Goal: Contribute content: Contribute content

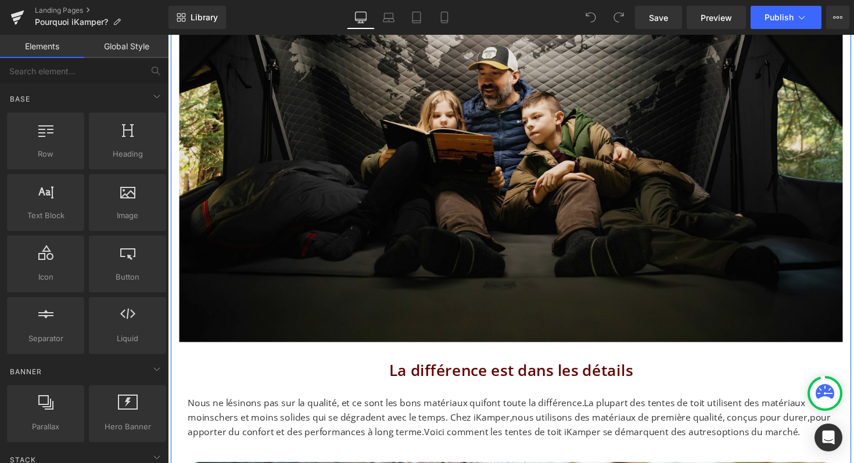
scroll to position [309, 0]
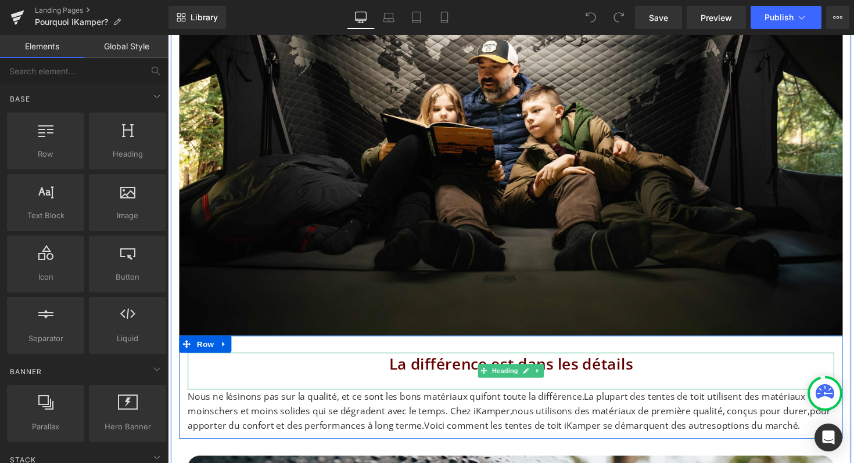
click at [406, 369] on h2 "La différence est dans les détails" at bounding box center [519, 373] width 662 height 24
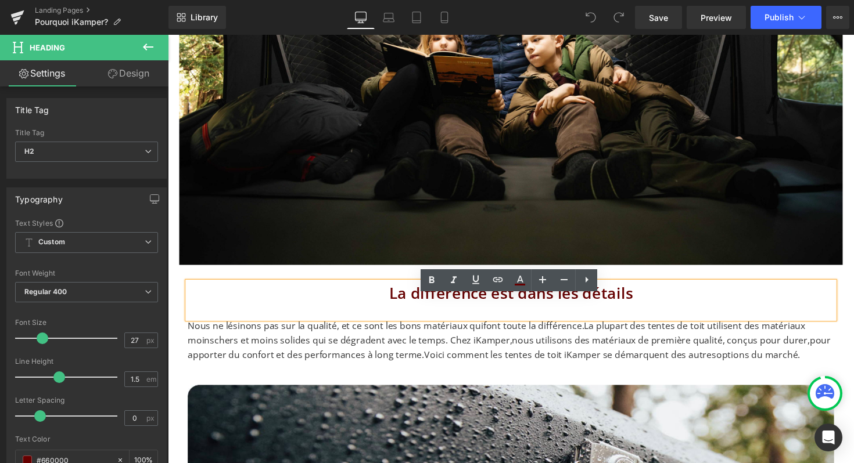
scroll to position [395, 0]
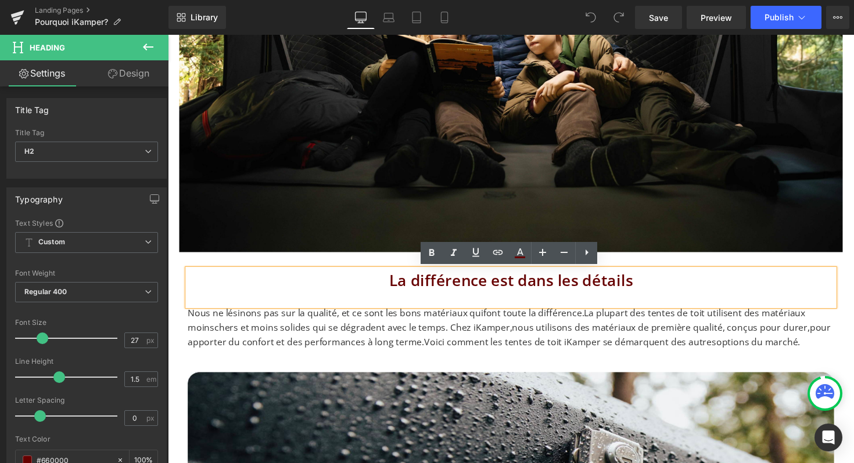
click at [397, 351] on span "La plupart des tentes de toit utilisent des matériaux moinschers et moins solid…" at bounding box center [517, 335] width 658 height 42
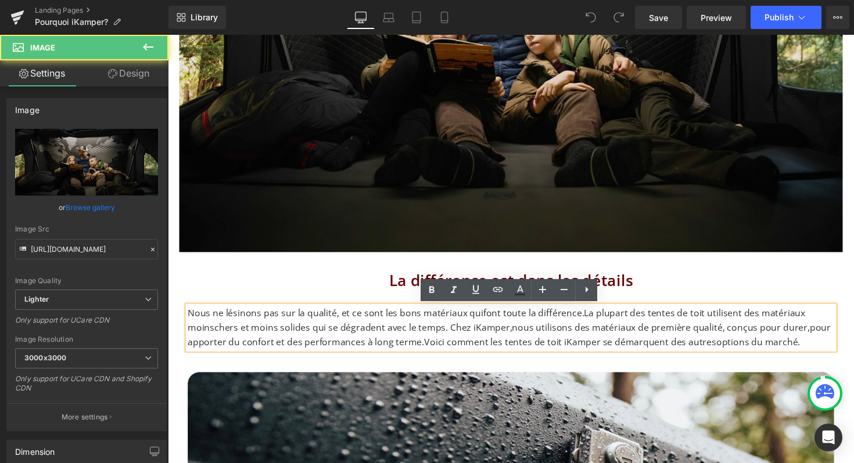
click at [470, 165] on img at bounding box center [518, 31] width 679 height 453
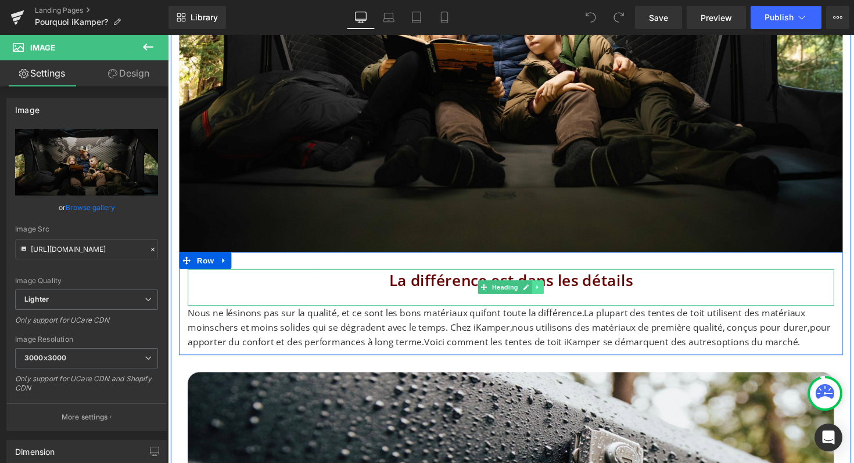
click at [549, 296] on icon at bounding box center [546, 293] width 6 height 7
click at [539, 294] on icon at bounding box center [541, 294] width 6 height 6
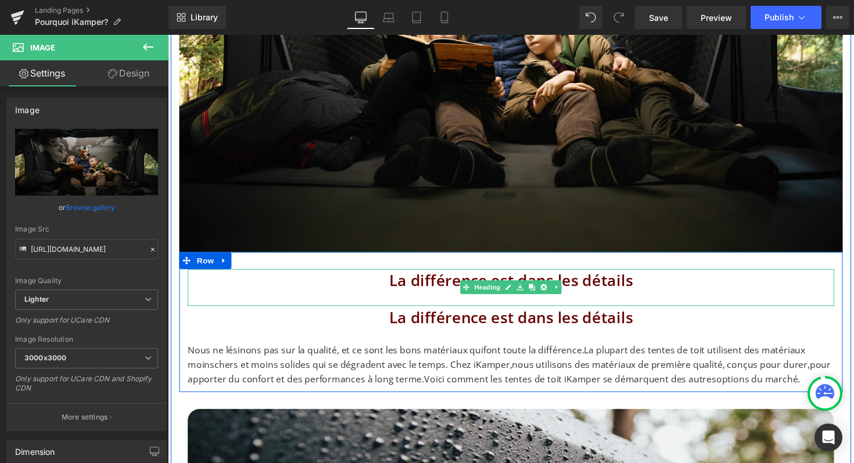
click at [437, 287] on h2 "La différence est dans les détails" at bounding box center [519, 287] width 662 height 24
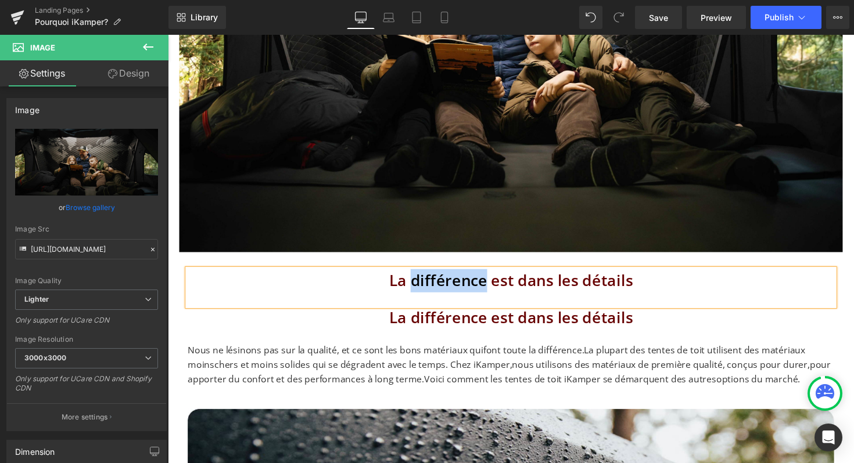
click at [437, 287] on h2 "La différence est dans les détails" at bounding box center [519, 287] width 662 height 24
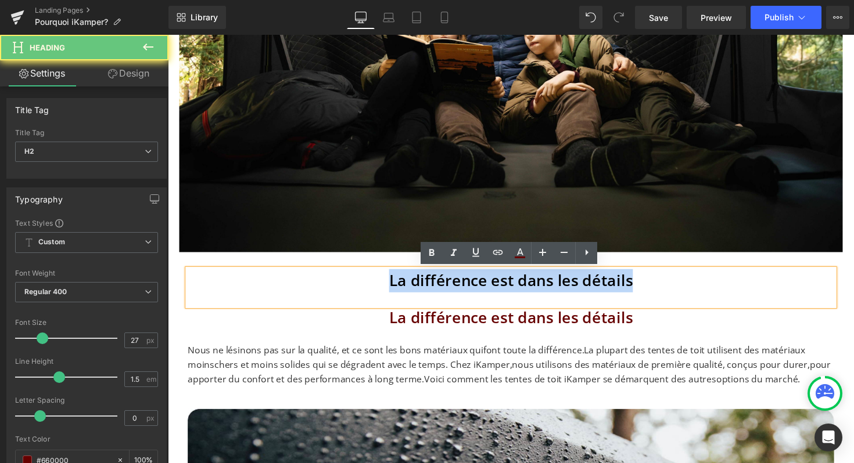
click at [437, 287] on h2 "La différence est dans les détails" at bounding box center [519, 287] width 662 height 24
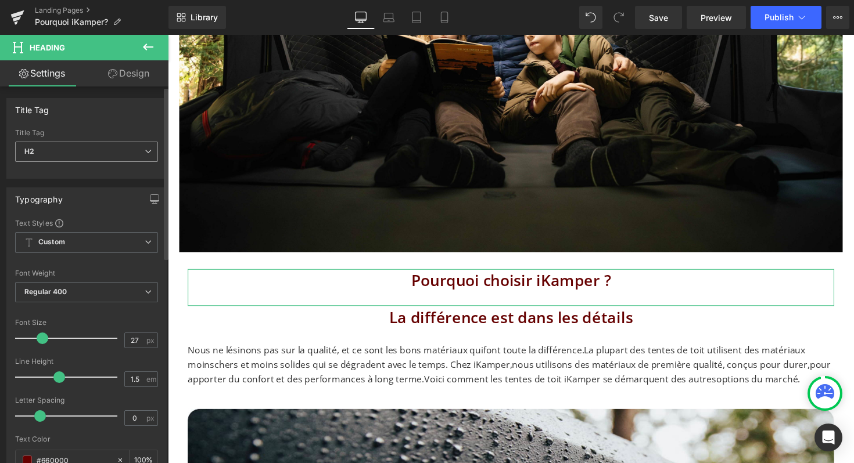
click at [137, 156] on span "H2" at bounding box center [86, 152] width 143 height 20
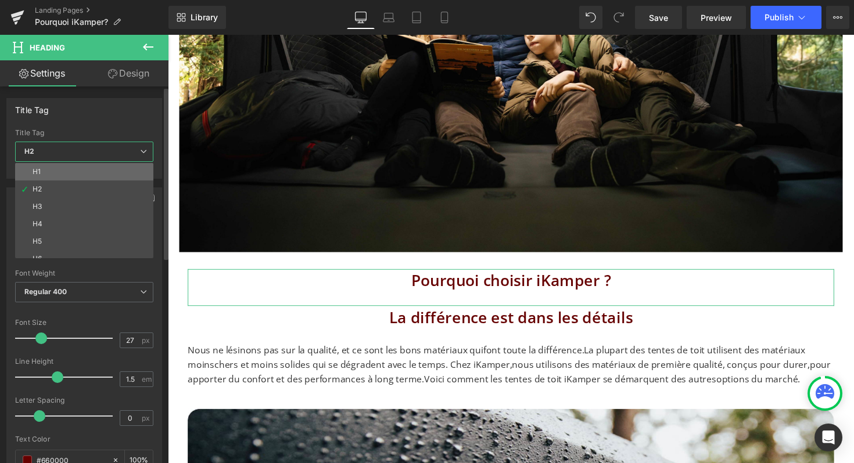
click at [72, 169] on li "H1" at bounding box center [86, 171] width 143 height 17
type input "30"
type input "100"
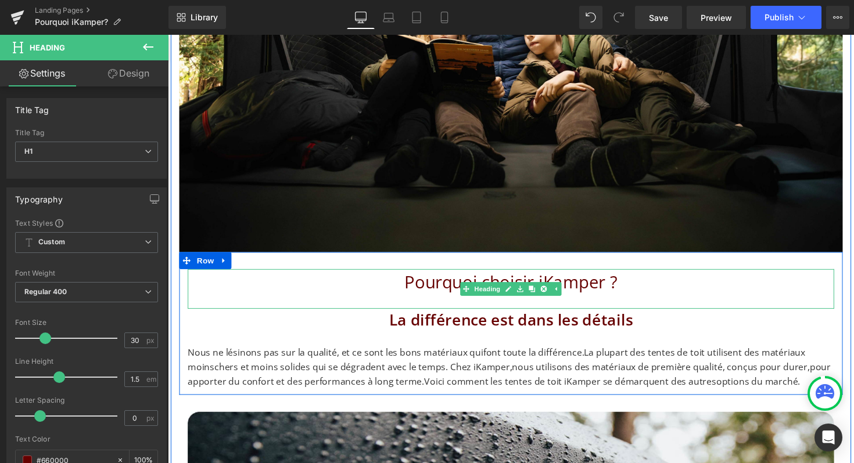
click at [287, 283] on h1 "Pourquoi choisir iKamper ?" at bounding box center [519, 288] width 662 height 26
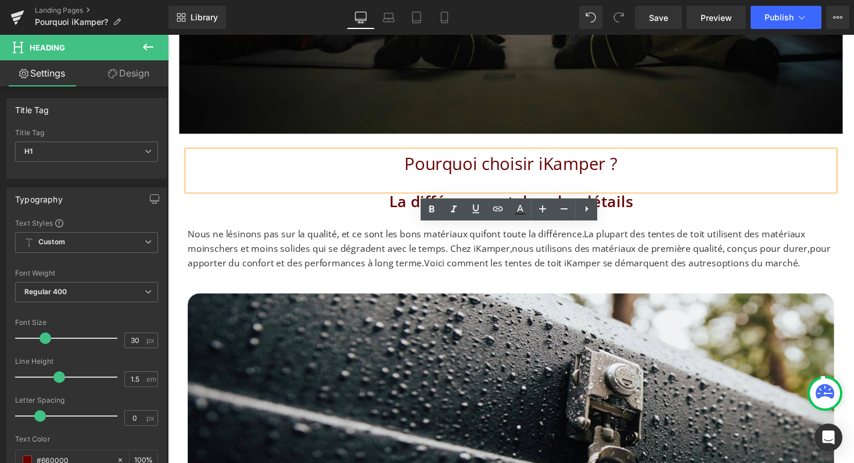
scroll to position [532, 0]
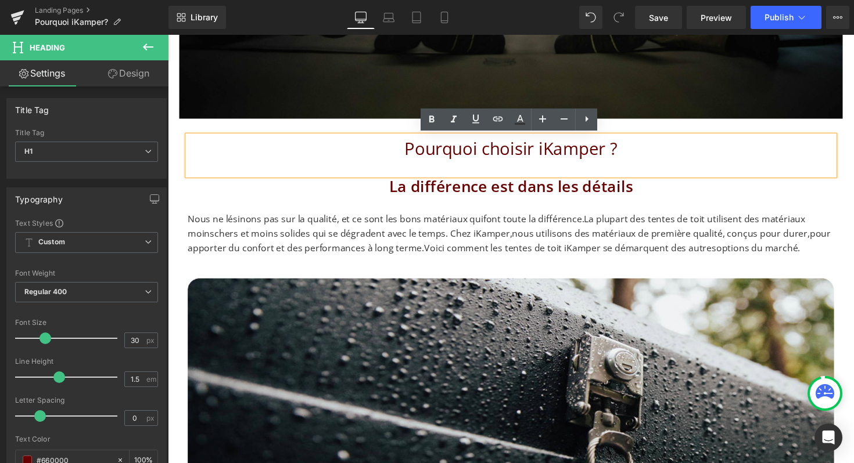
click at [459, 152] on h1 "Pourquoi choisir iKamper ?" at bounding box center [519, 151] width 662 height 26
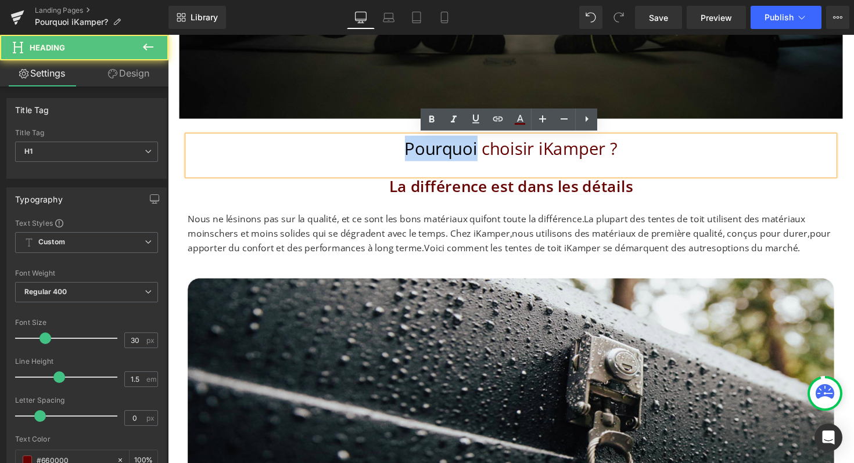
click at [459, 152] on h1 "Pourquoi choisir iKamper ?" at bounding box center [519, 151] width 662 height 26
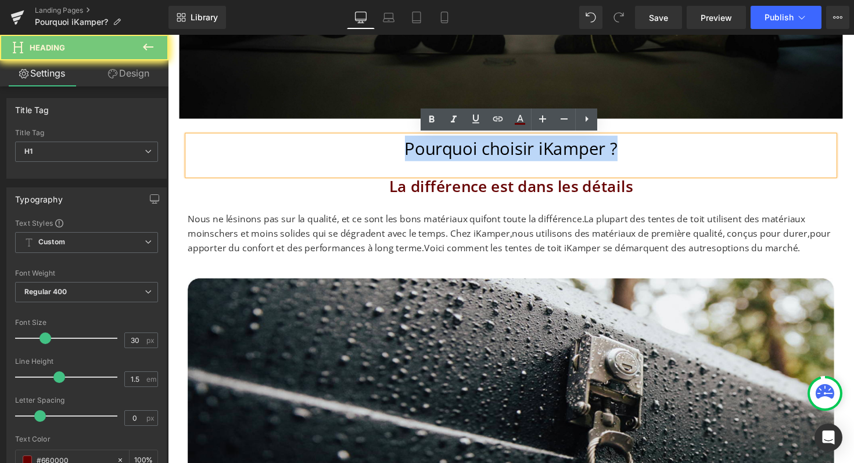
click at [459, 152] on h1 "Pourquoi choisir iKamper ?" at bounding box center [519, 151] width 662 height 26
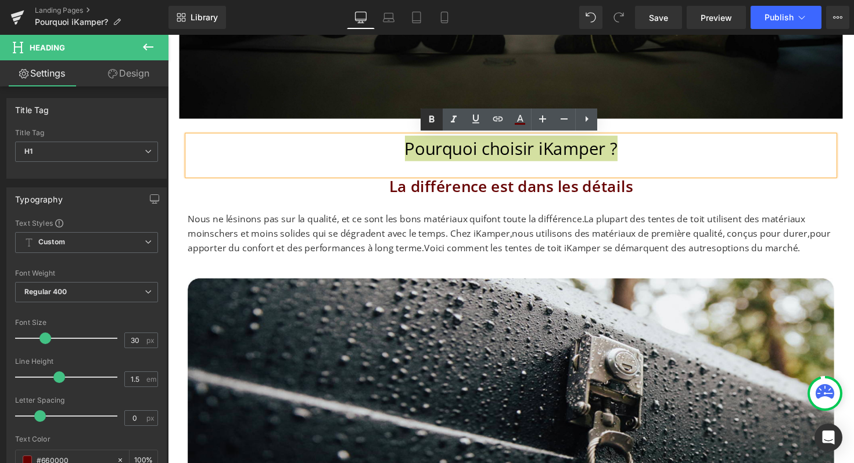
click at [425, 122] on icon at bounding box center [431, 120] width 14 height 14
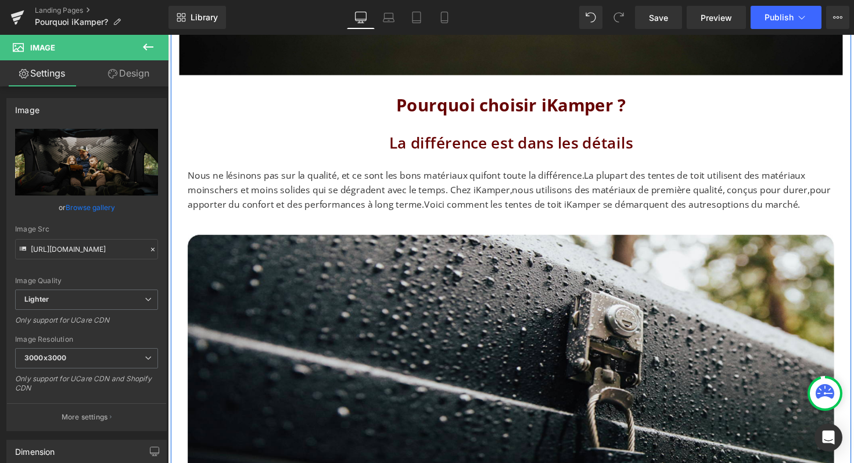
scroll to position [572, 0]
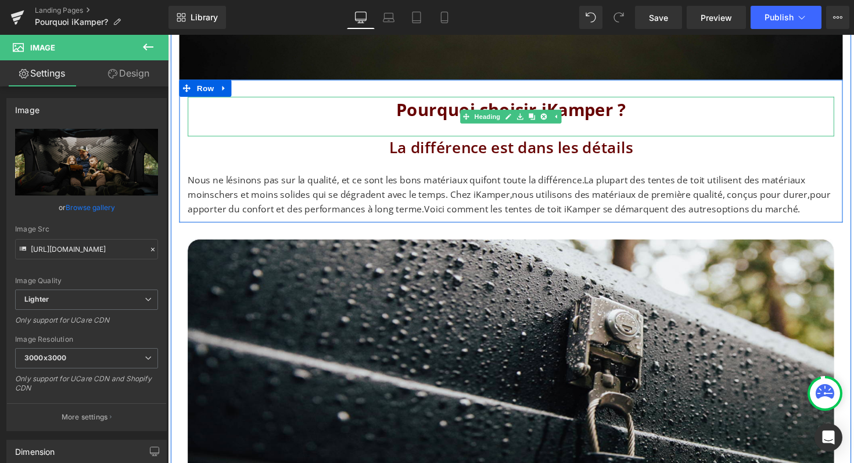
click at [465, 105] on strong "Pourquoi choisir iKamper ?" at bounding box center [519, 111] width 235 height 24
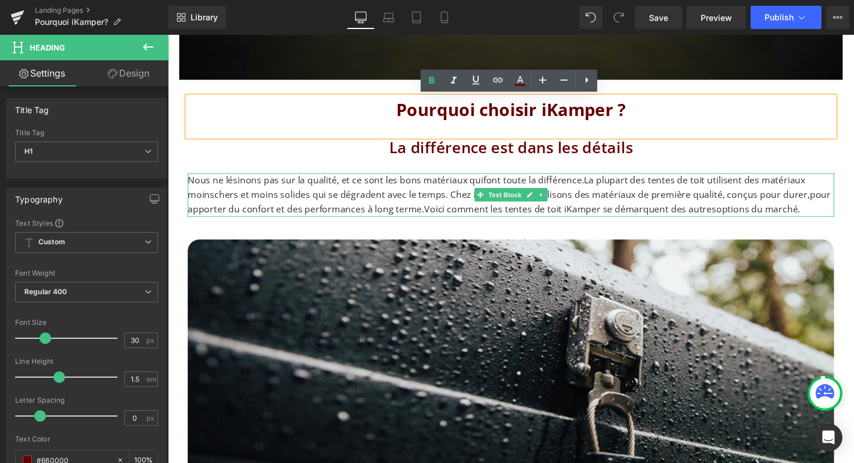
click at [421, 206] on p "Nous ne lésinons pas sur la qualité, et ce sont les bons matériaux quifont tout…" at bounding box center [519, 199] width 662 height 45
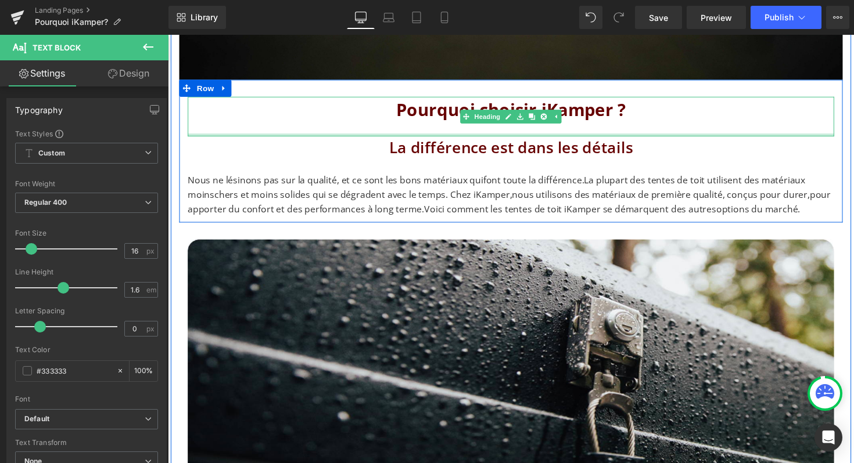
click at [426, 149] on h2 "La différence est dans les détails" at bounding box center [519, 151] width 662 height 24
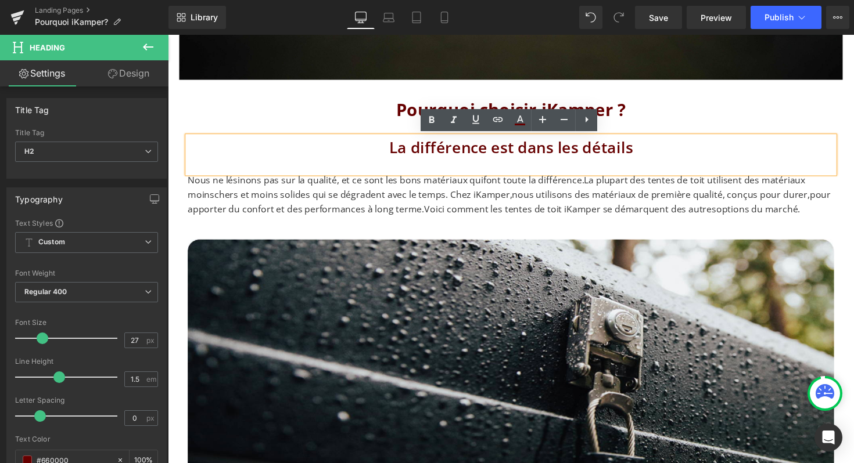
click at [482, 156] on h2 "La différence est dans les détails" at bounding box center [519, 151] width 662 height 24
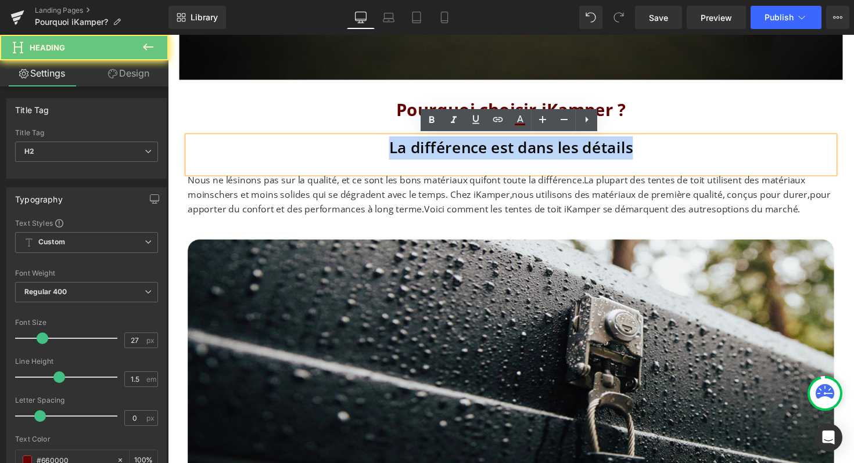
click at [482, 156] on h2 "La différence est dans les détails" at bounding box center [519, 151] width 662 height 24
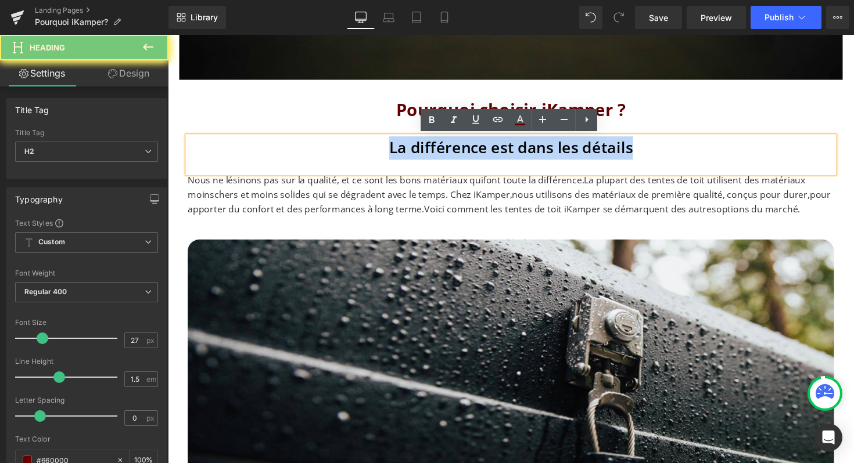
paste div
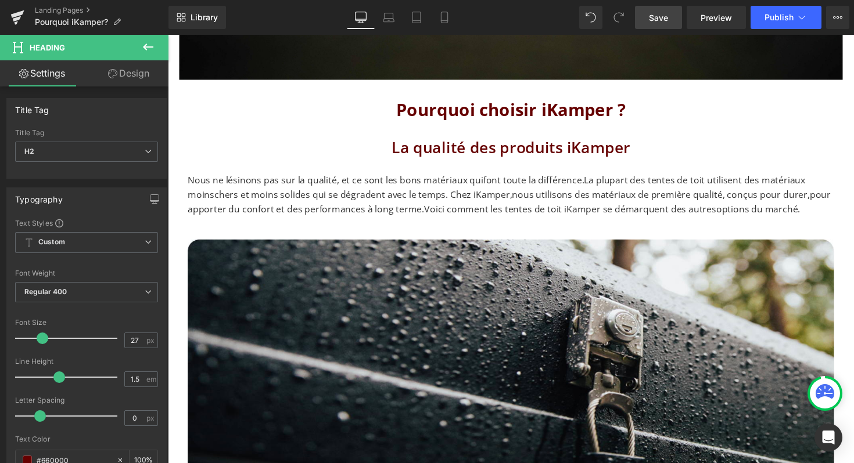
click at [661, 12] on span "Save" at bounding box center [658, 18] width 19 height 12
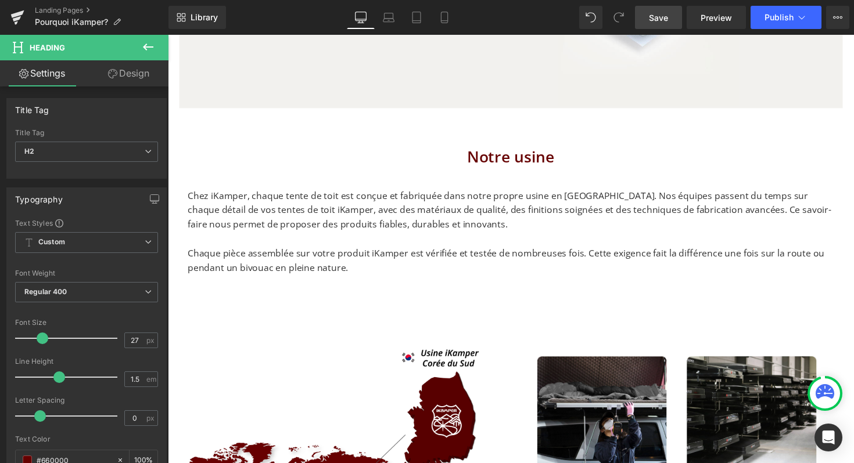
scroll to position [1920, 0]
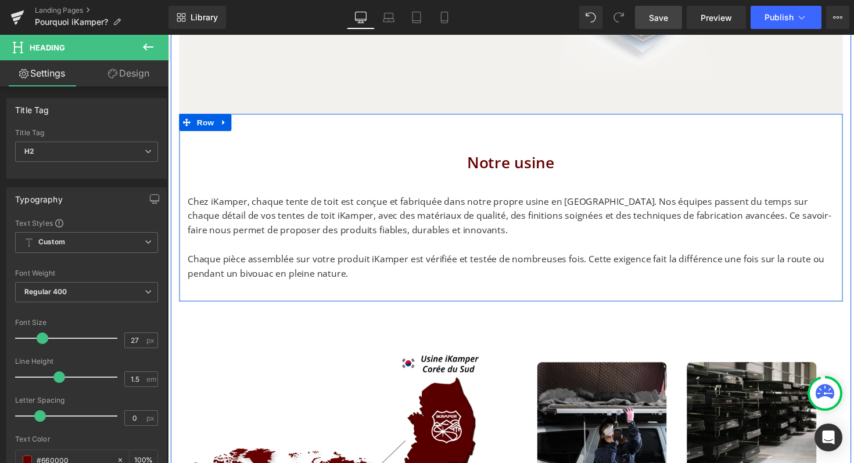
click at [517, 165] on h2 "Notre usine" at bounding box center [519, 166] width 662 height 24
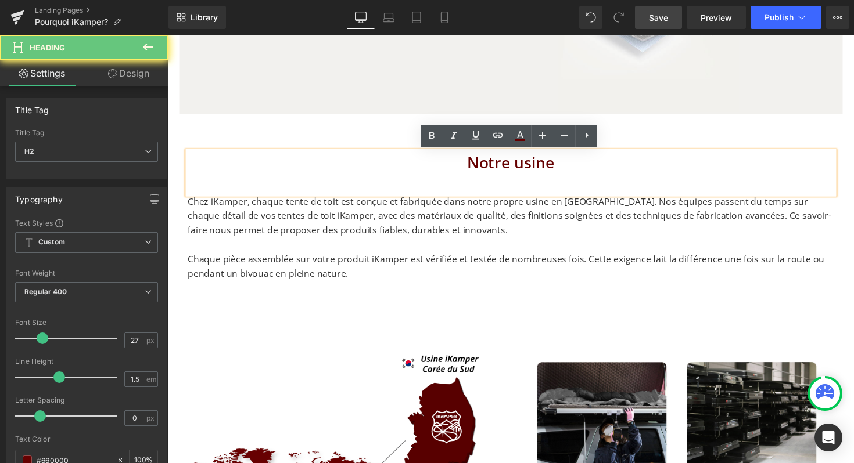
click at [517, 165] on h2 "Notre usine" at bounding box center [519, 166] width 662 height 24
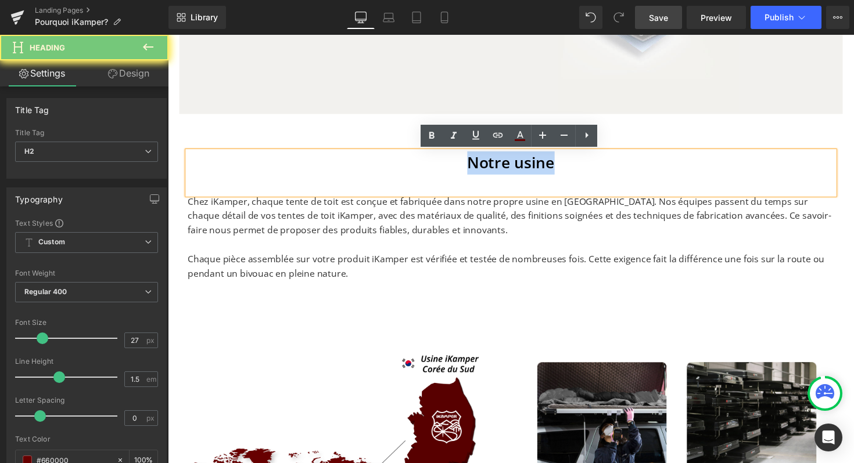
paste div
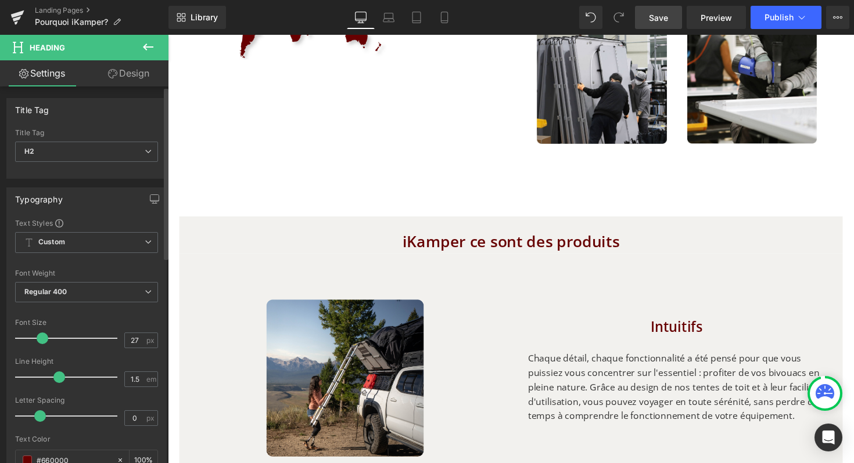
scroll to position [2446, 0]
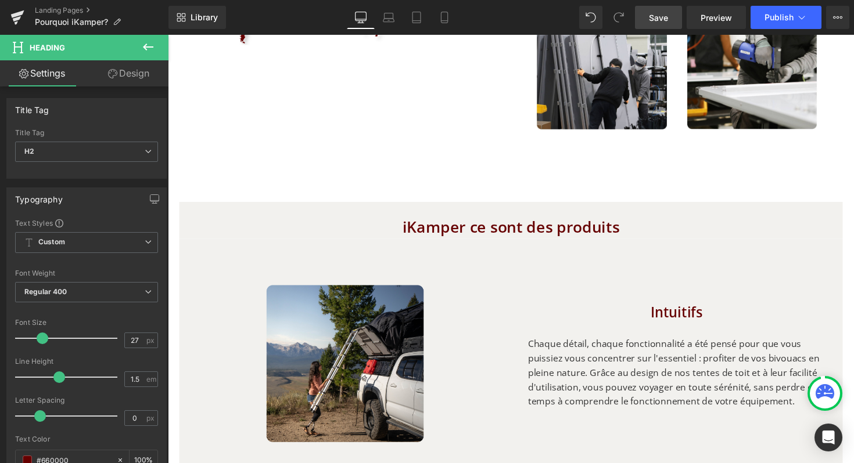
click at [498, 235] on h2 "iKamper ce sont des produits" at bounding box center [518, 232] width 679 height 24
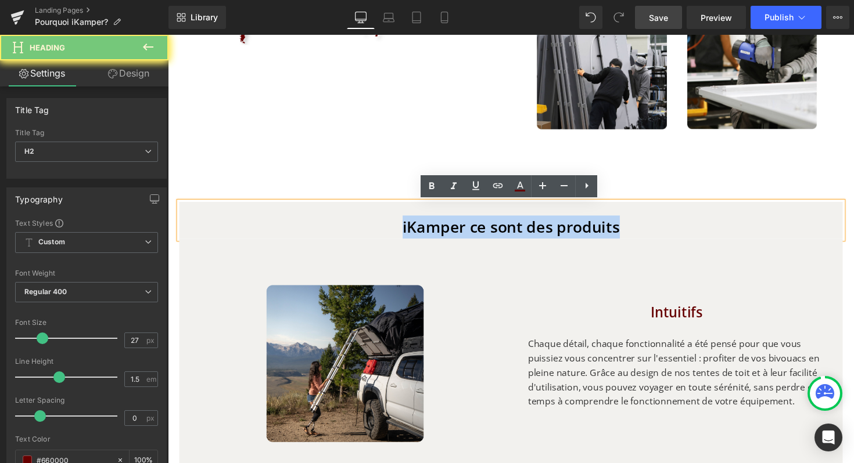
click at [498, 235] on h2 "iKamper ce sont des produits" at bounding box center [518, 232] width 679 height 24
paste div
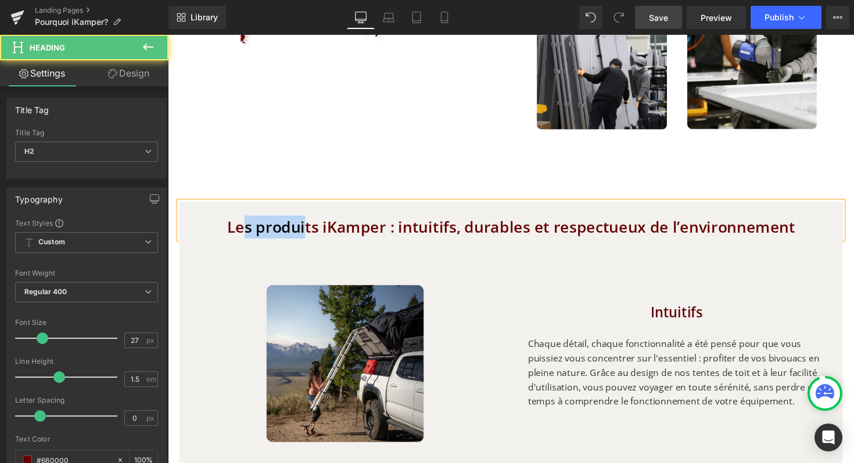
drag, startPoint x: 244, startPoint y: 230, endPoint x: 447, endPoint y: 229, distance: 202.6
click at [447, 230] on h2 "Les produits iKamper : intuitifs, durables et respectueux de l’environnement" at bounding box center [518, 232] width 679 height 24
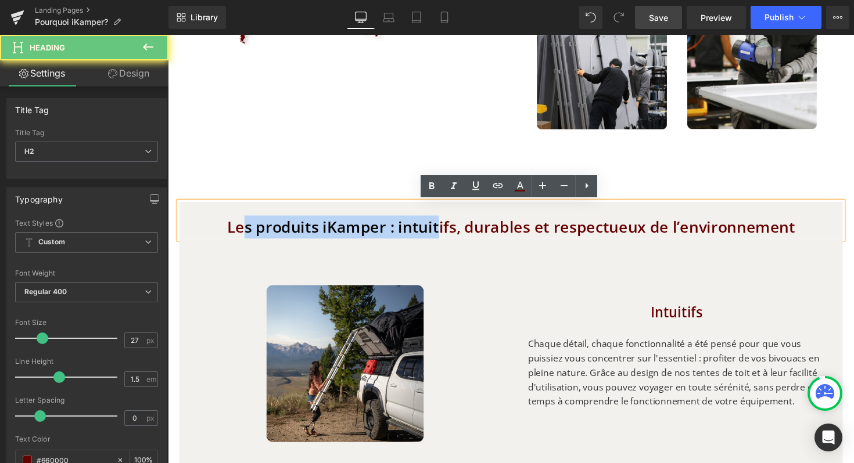
click at [481, 235] on h2 "Les produits iKamper : intuitifs, durables et respectueux de l’environnement" at bounding box center [518, 232] width 679 height 24
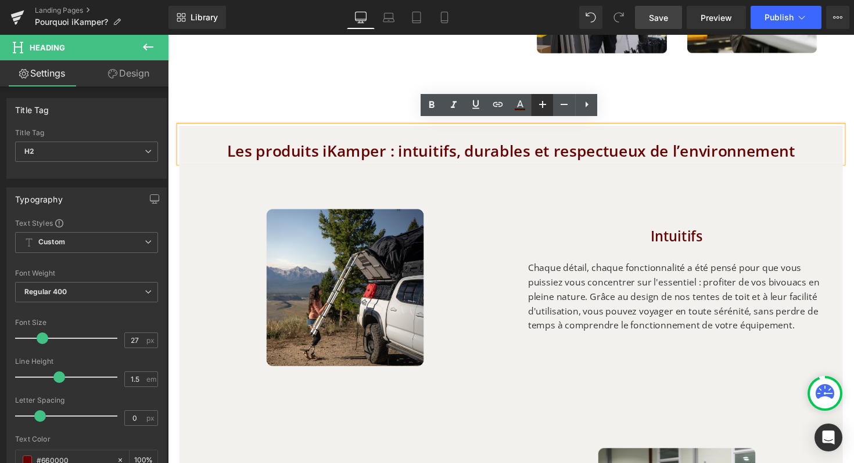
scroll to position [2529, 0]
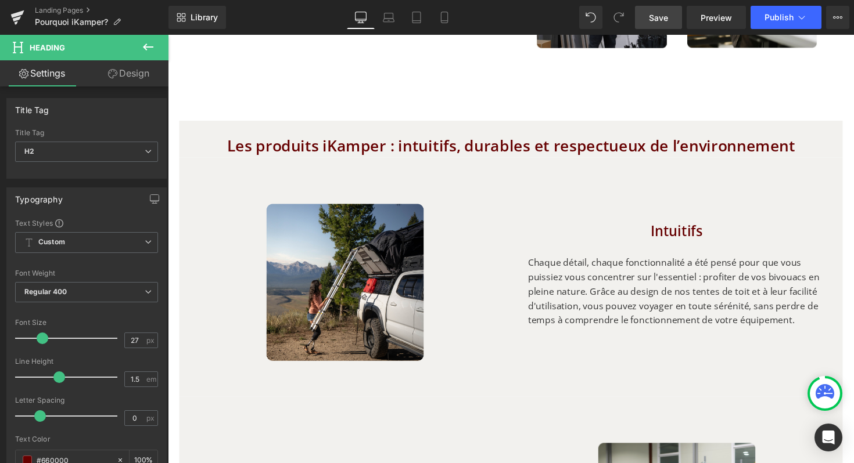
click at [654, 21] on span "Save" at bounding box center [658, 18] width 19 height 12
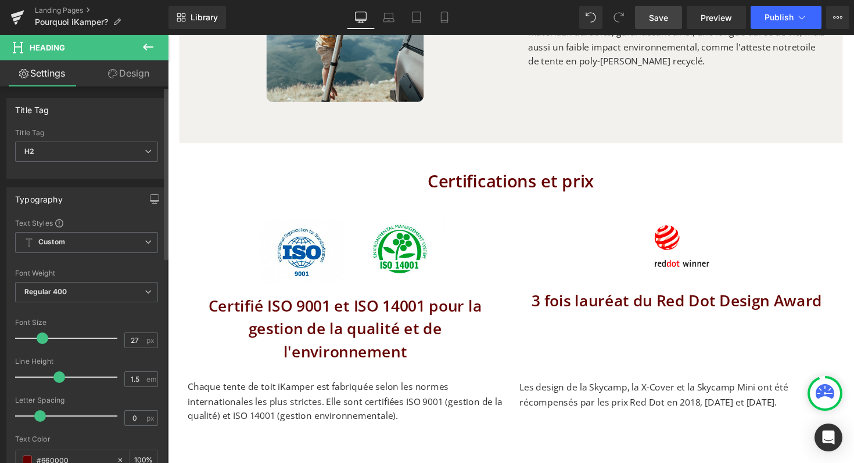
scroll to position [3286, 0]
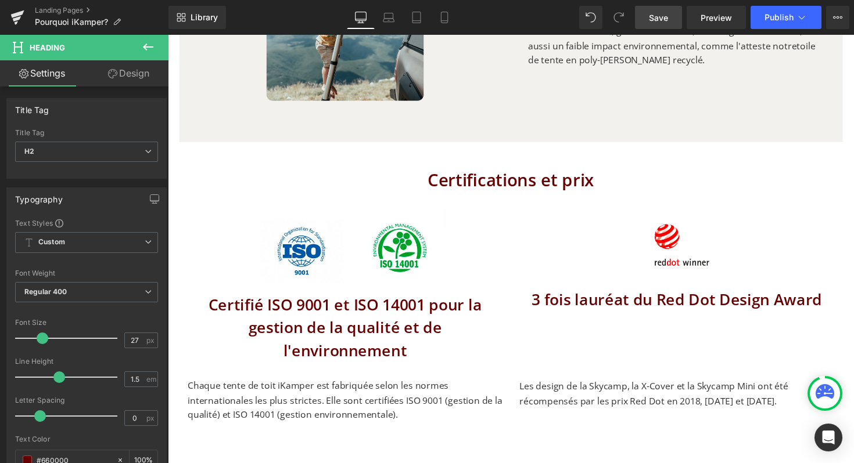
click at [488, 179] on h1 "Certifications et prix" at bounding box center [518, 183] width 679 height 26
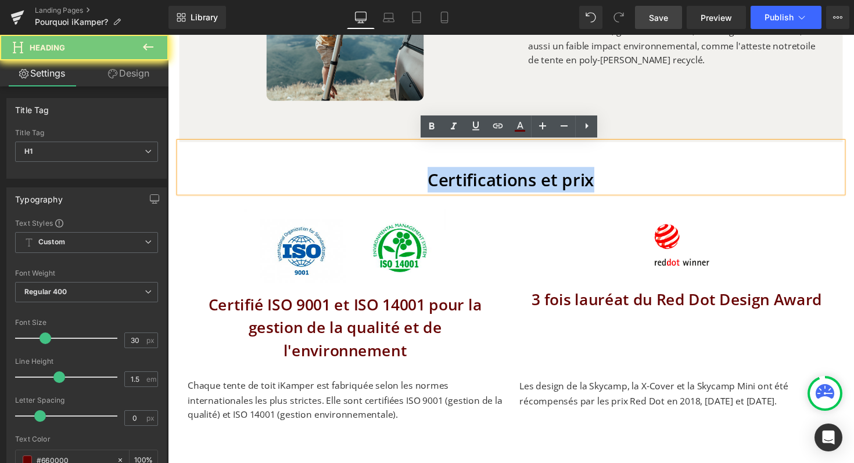
click at [488, 179] on h1 "Certifications et prix" at bounding box center [518, 183] width 679 height 26
paste div
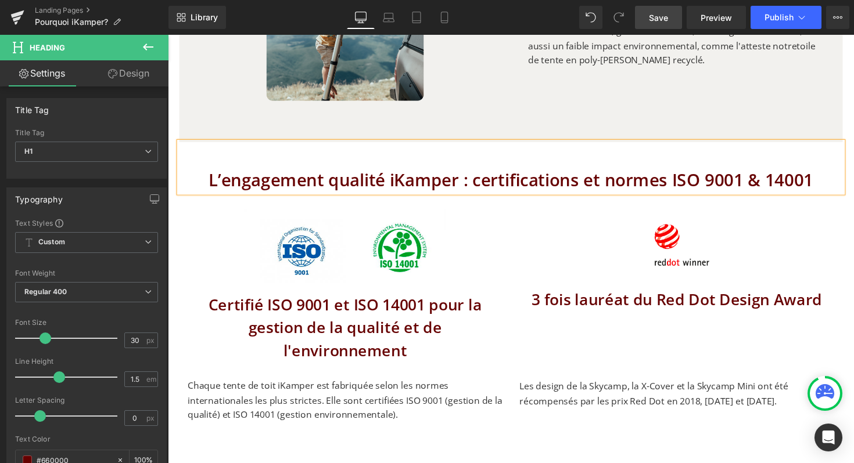
click at [653, 20] on span "Save" at bounding box center [658, 18] width 19 height 12
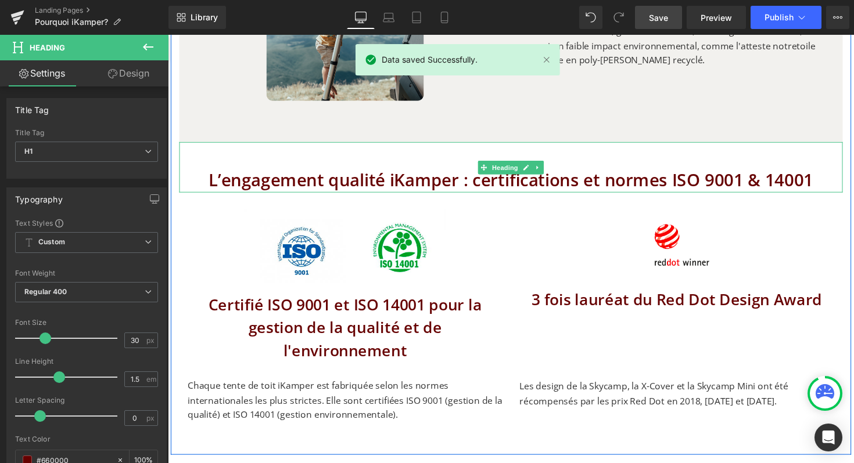
click at [506, 192] on h1 "L’engagement qualité iKamper : certifications et normes ISO 9001 & 14001" at bounding box center [518, 183] width 679 height 26
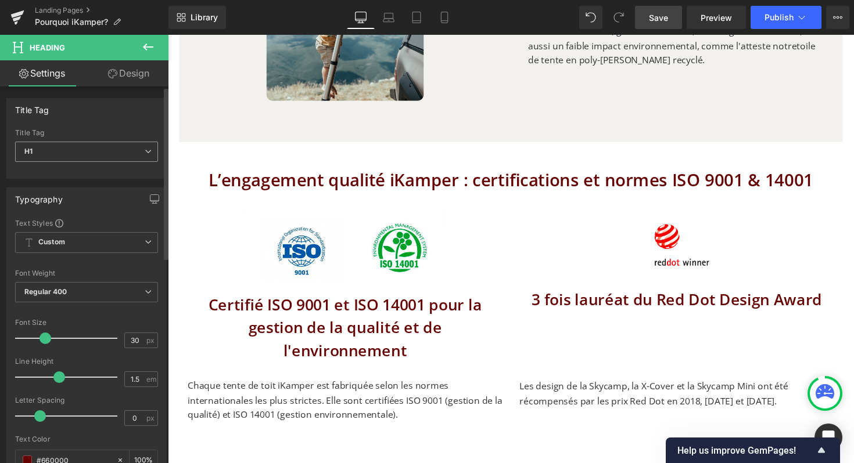
click at [103, 157] on span "H1" at bounding box center [86, 152] width 143 height 20
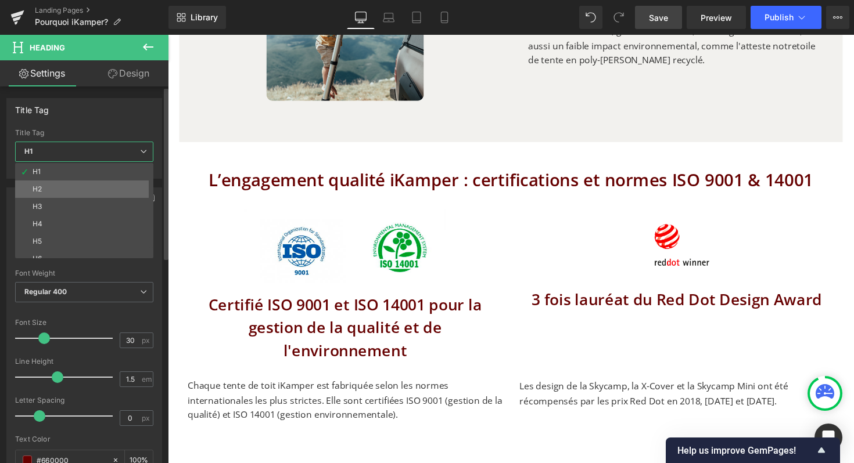
click at [64, 189] on li "H2" at bounding box center [86, 189] width 143 height 17
type input "27"
type input "100"
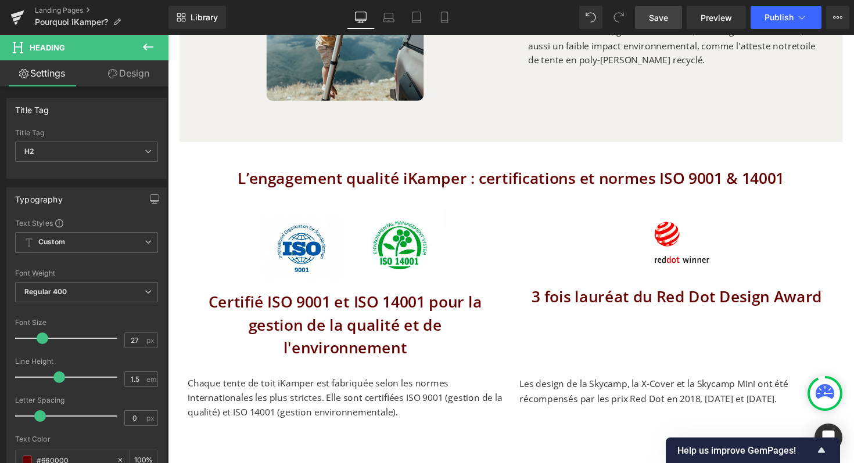
click at [656, 21] on span "Save" at bounding box center [658, 18] width 19 height 12
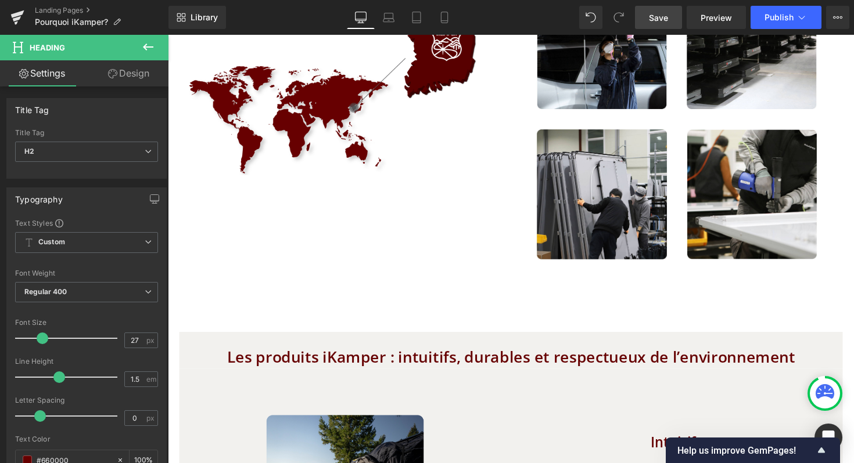
scroll to position [2321, 0]
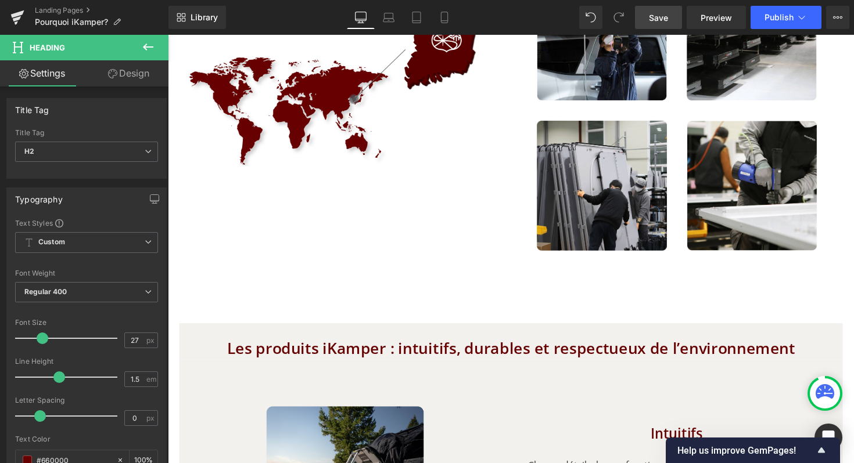
click at [412, 360] on h2 "Les produits iKamper : intuitifs, durables et respectueux de l’environnement" at bounding box center [518, 356] width 679 height 24
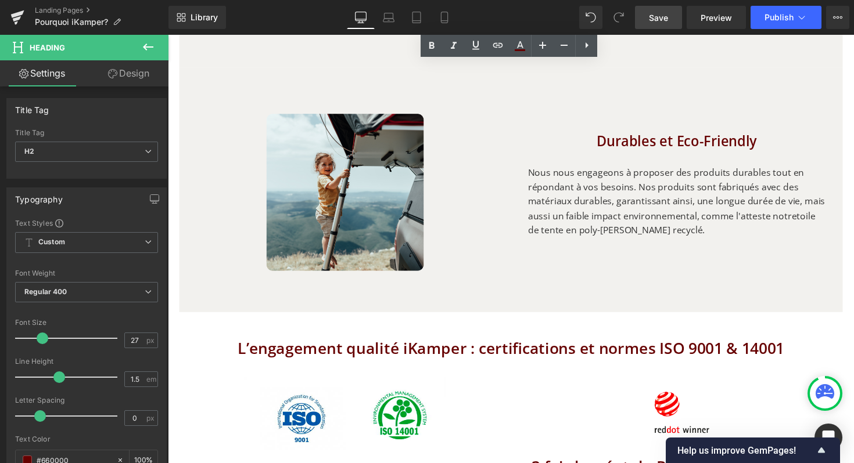
scroll to position [3076, 0]
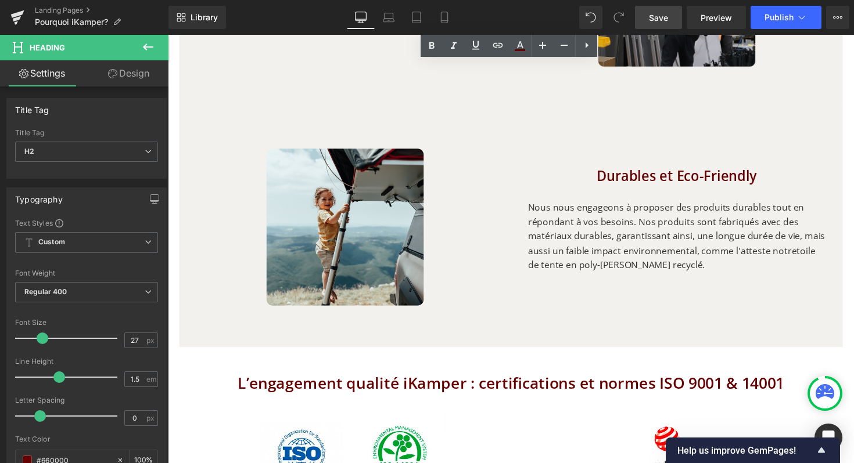
click at [661, 19] on span "Save" at bounding box center [658, 18] width 19 height 12
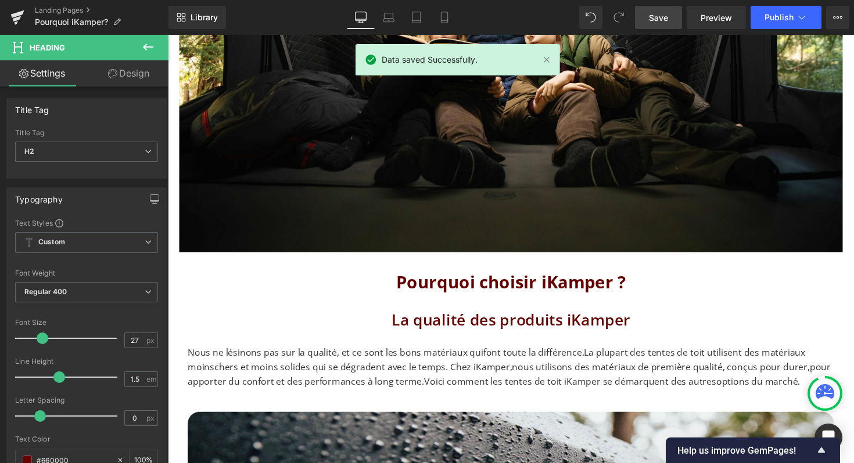
scroll to position [415, 0]
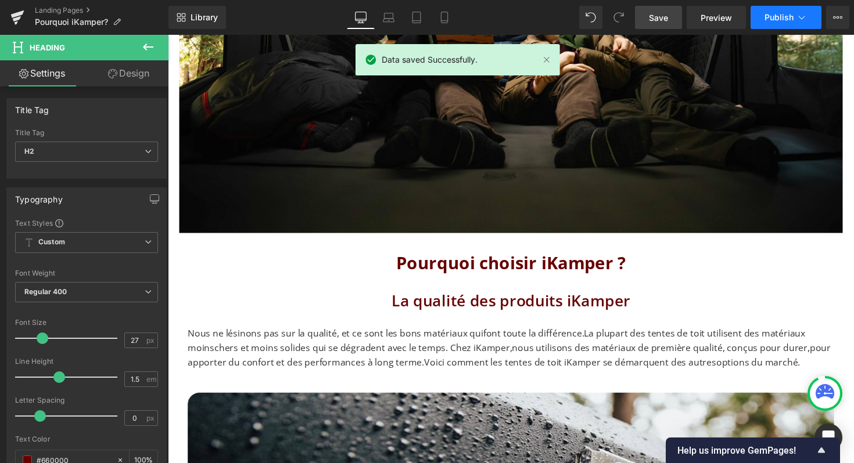
click at [783, 20] on span "Publish" at bounding box center [778, 17] width 29 height 9
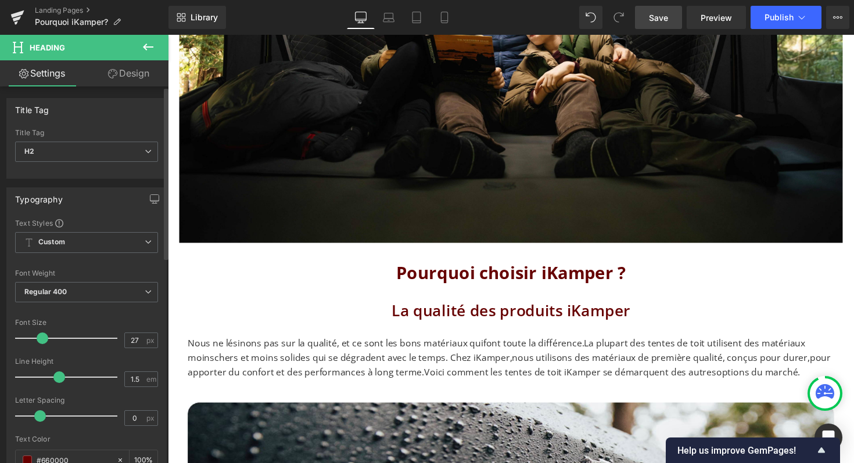
scroll to position [410, 0]
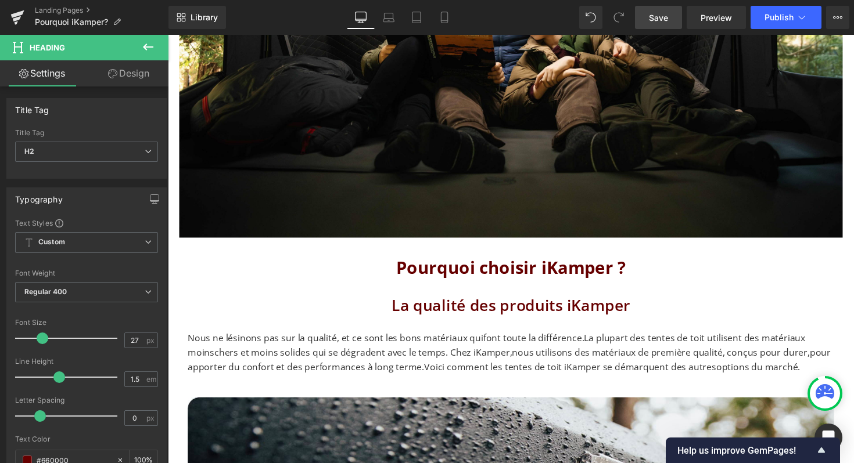
click at [661, 17] on span "Save" at bounding box center [658, 18] width 19 height 12
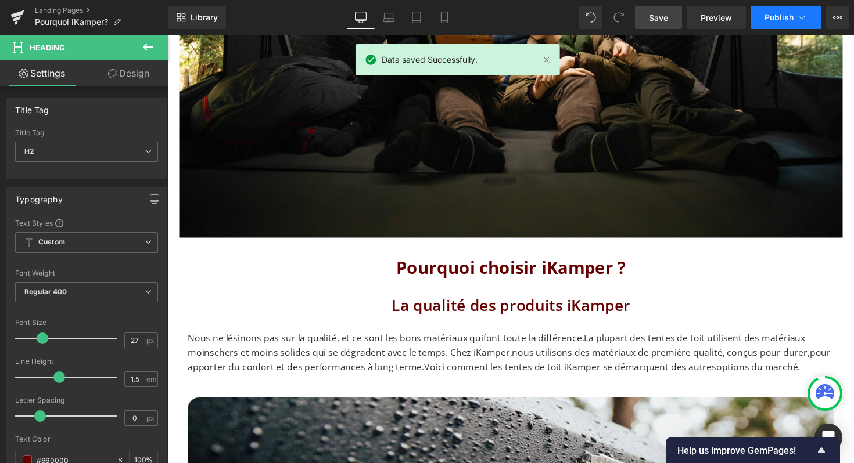
click at [811, 19] on button "Publish" at bounding box center [785, 17] width 71 height 23
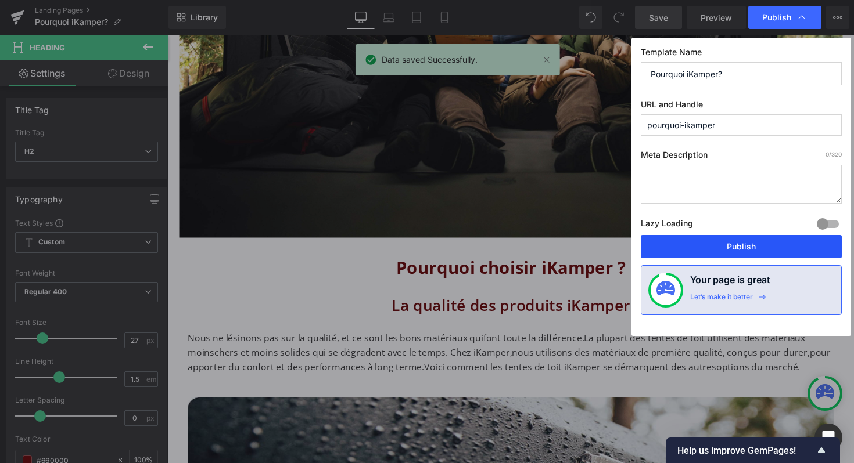
click at [714, 246] on button "Publish" at bounding box center [740, 246] width 201 height 23
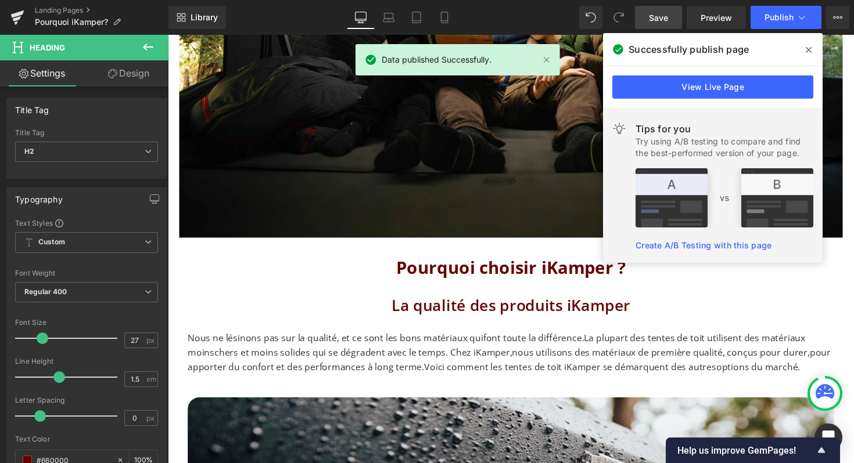
click at [811, 49] on icon at bounding box center [808, 49] width 6 height 9
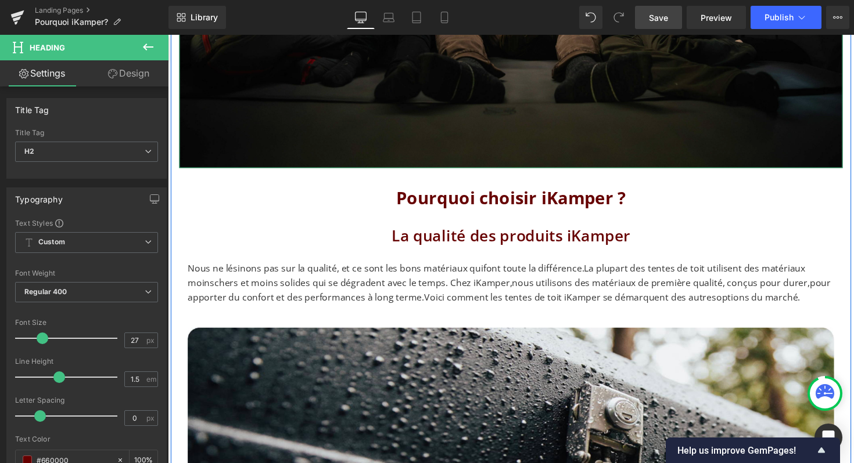
scroll to position [483, 0]
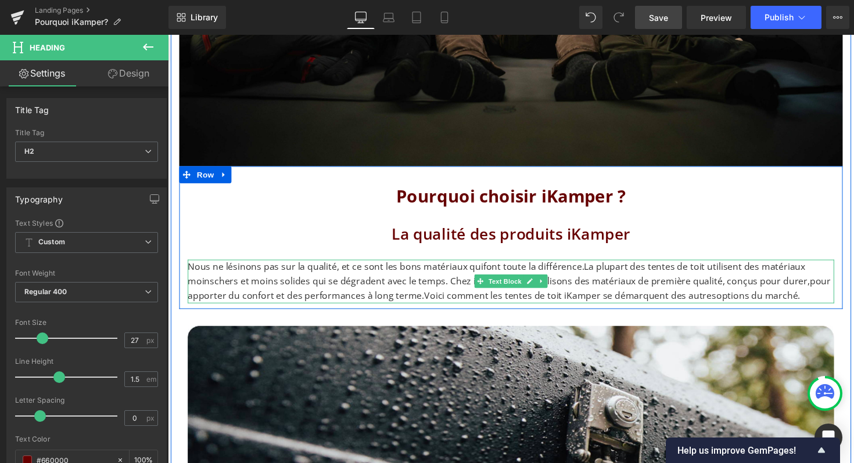
click at [486, 273] on p "Nous ne lésinons pas sur la qualité, et ce sont les bons matériaux quifont tout…" at bounding box center [519, 287] width 662 height 45
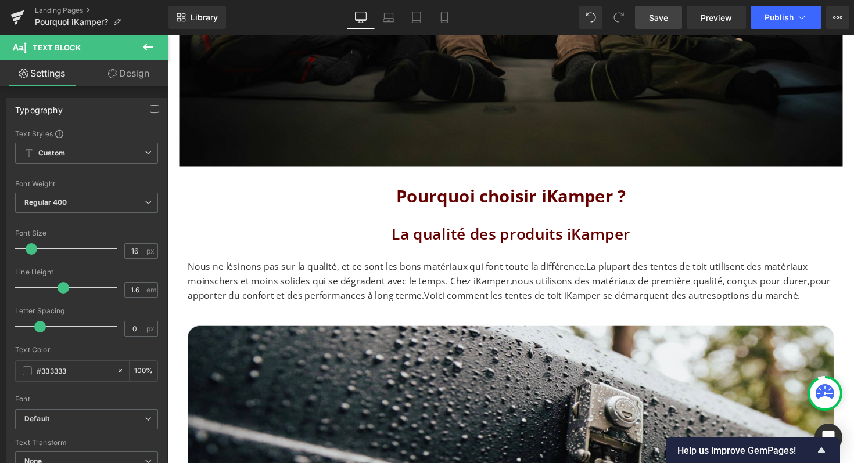
click at [656, 21] on span "Save" at bounding box center [658, 18] width 19 height 12
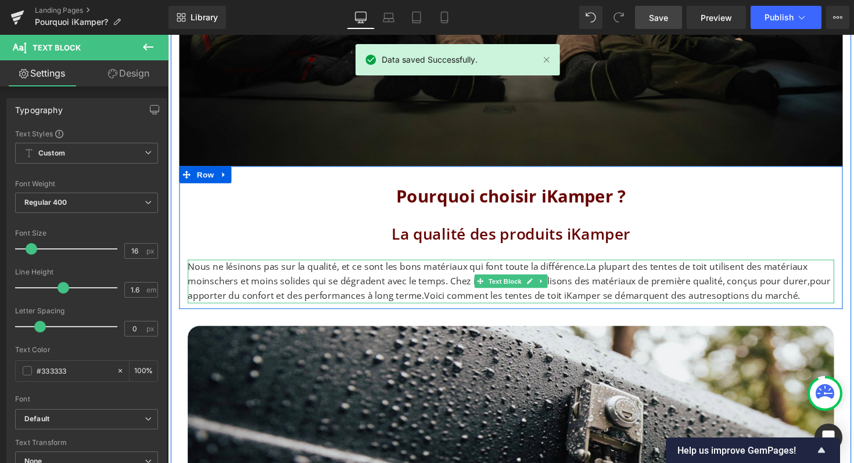
click at [221, 291] on span "La plupart des tentes de toit utilisent des matériaux moinschers et moins solid…" at bounding box center [517, 287] width 658 height 42
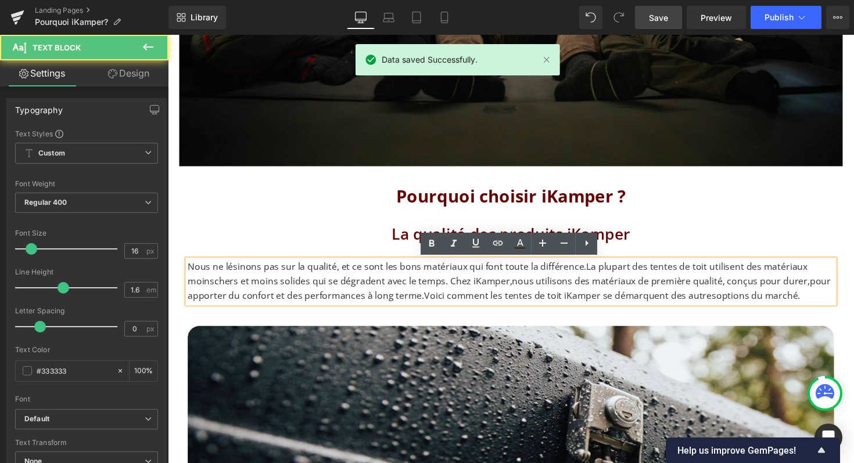
click at [217, 288] on span "La plupart des tentes de toit utilisent des matériaux moinschers et moins solid…" at bounding box center [517, 287] width 658 height 42
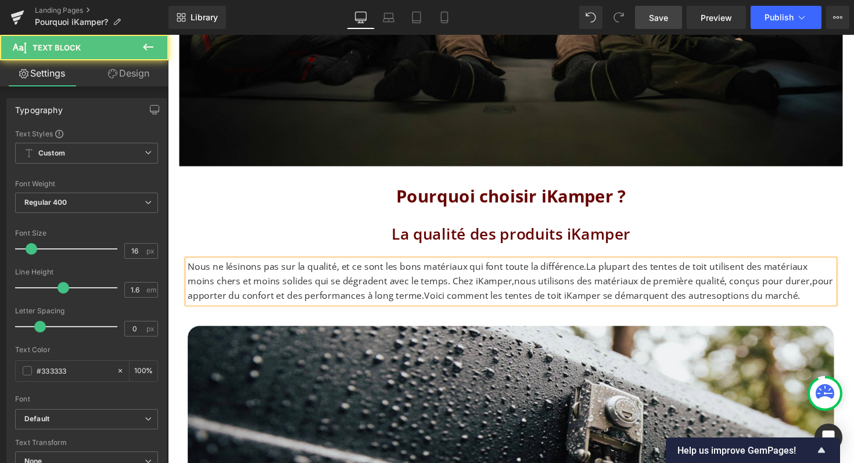
click at [487, 290] on span "La plupart des tentes de toit utilisent des matériaux moins chers et moins soli…" at bounding box center [518, 287] width 661 height 42
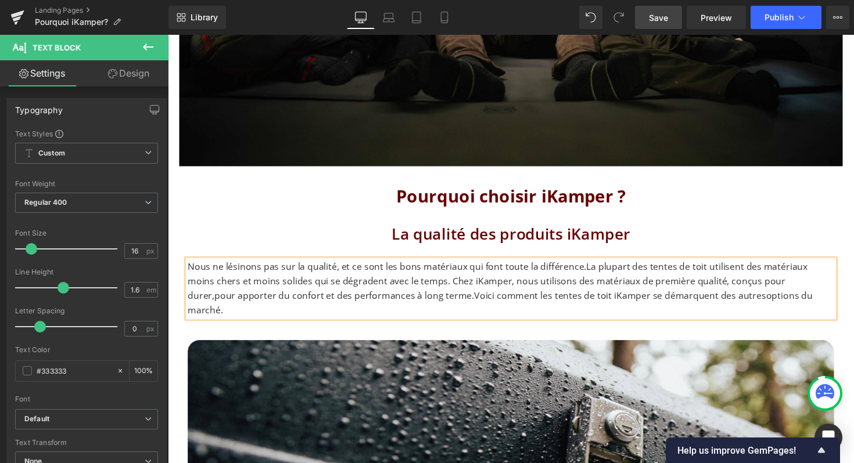
click at [659, 13] on span "Save" at bounding box center [658, 18] width 19 height 12
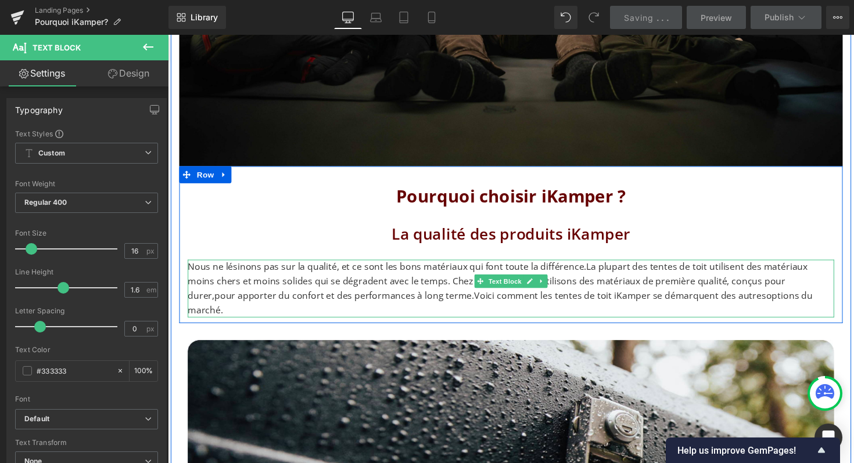
click at [790, 287] on span "La plupart des tentes de toit utilisent des matériaux moins chers et moins soli…" at bounding box center [508, 294] width 640 height 57
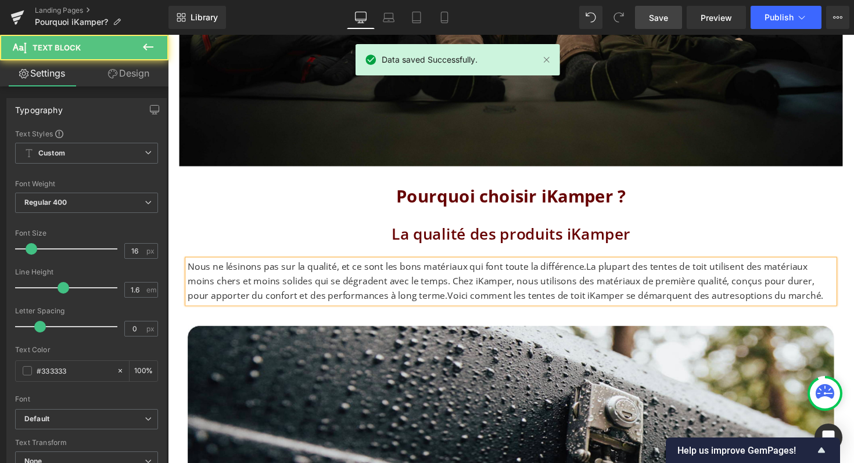
click at [719, 304] on span "La plupart des tentes de toit utilisent des matériaux moins chers et moins soli…" at bounding box center [513, 287] width 651 height 42
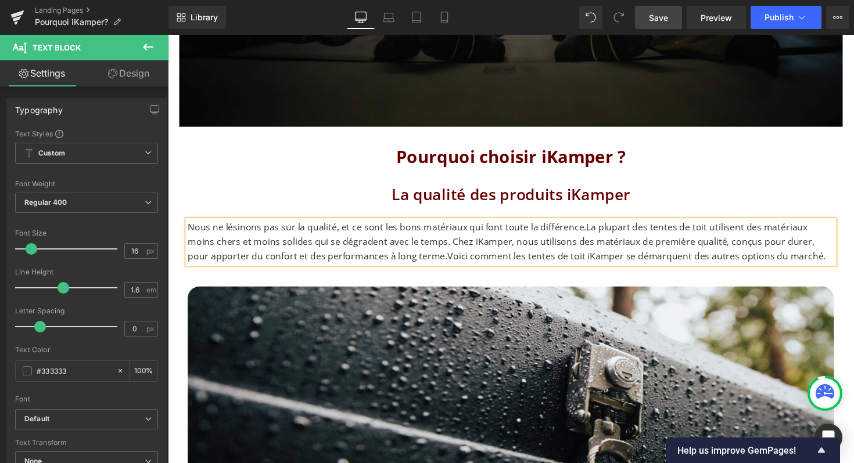
scroll to position [452, 0]
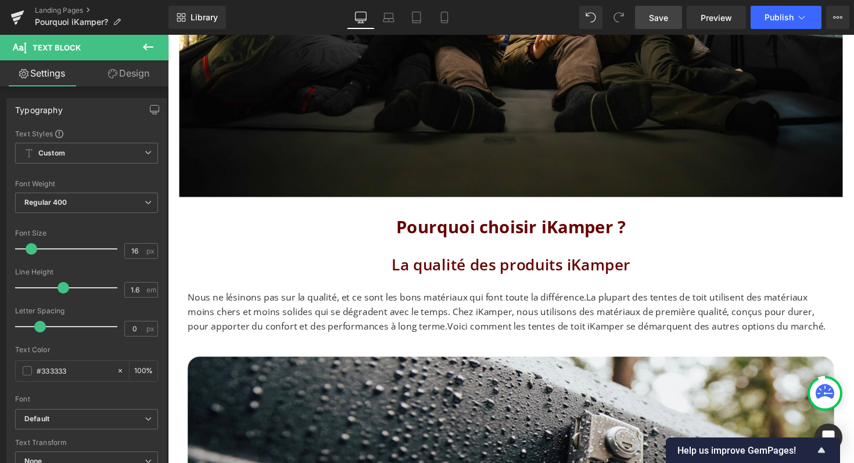
click at [652, 10] on link "Save" at bounding box center [658, 17] width 47 height 23
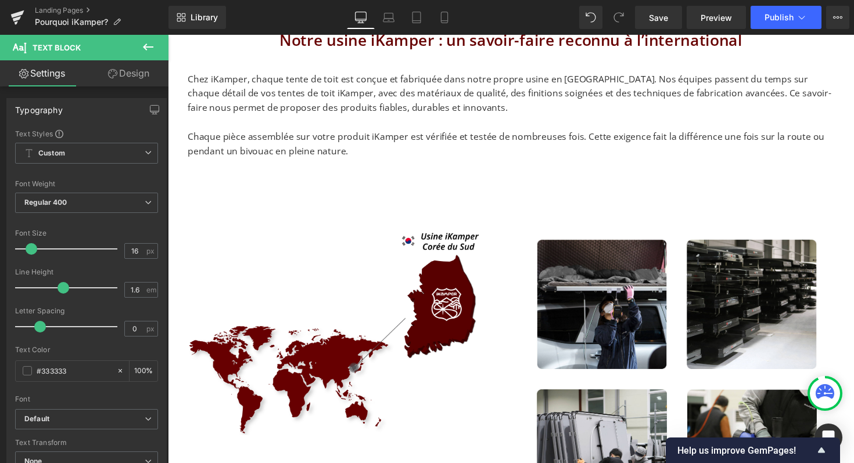
scroll to position [2042, 0]
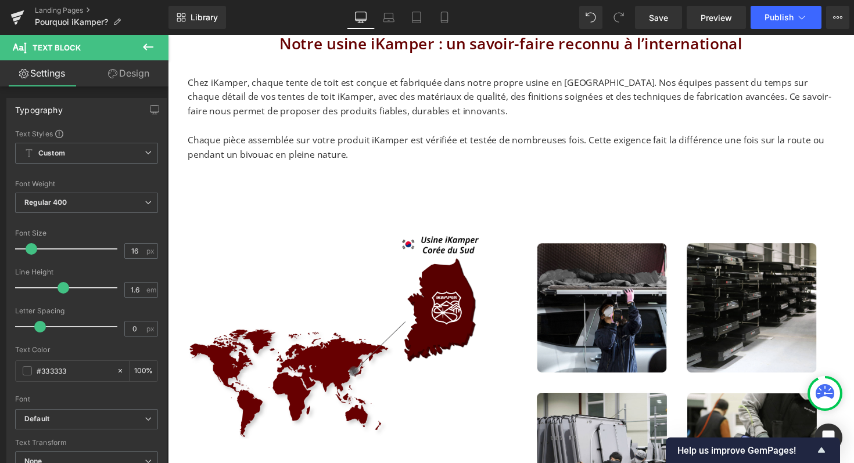
click at [518, 149] on p "Chaque pièce assemblée sur votre produit iKamper est vérifiée et testée de nomb…" at bounding box center [519, 151] width 662 height 30
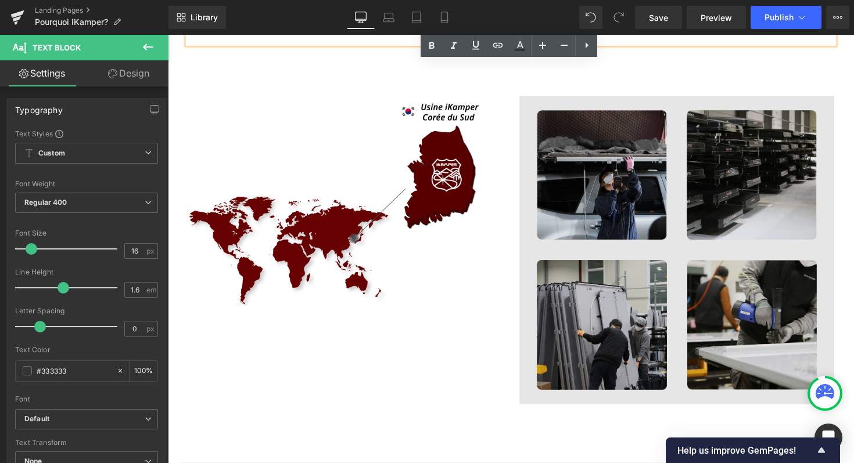
scroll to position [2462, 0]
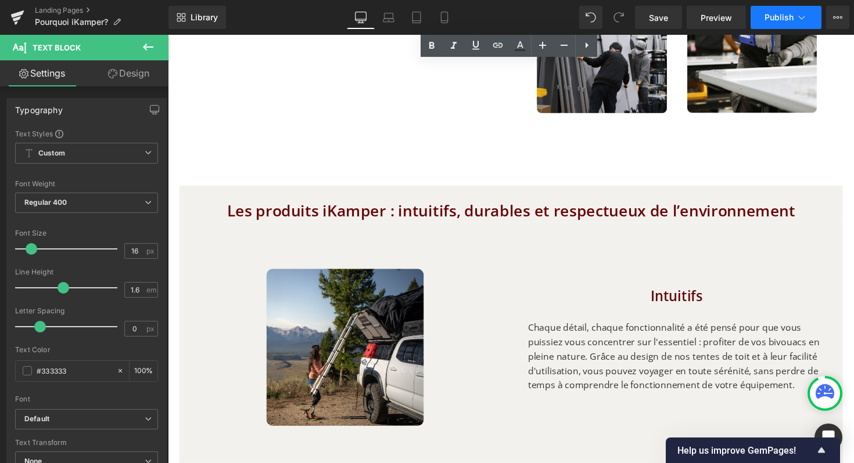
click at [767, 18] on span "Publish" at bounding box center [778, 17] width 29 height 9
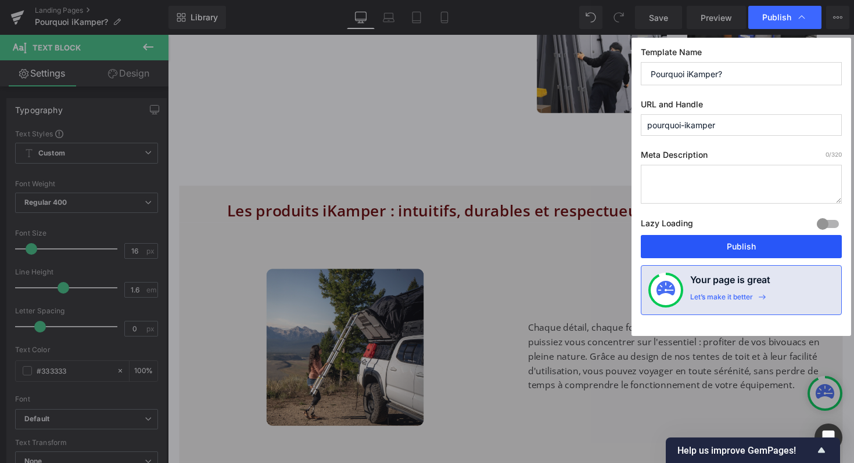
click at [732, 243] on button "Publish" at bounding box center [740, 246] width 201 height 23
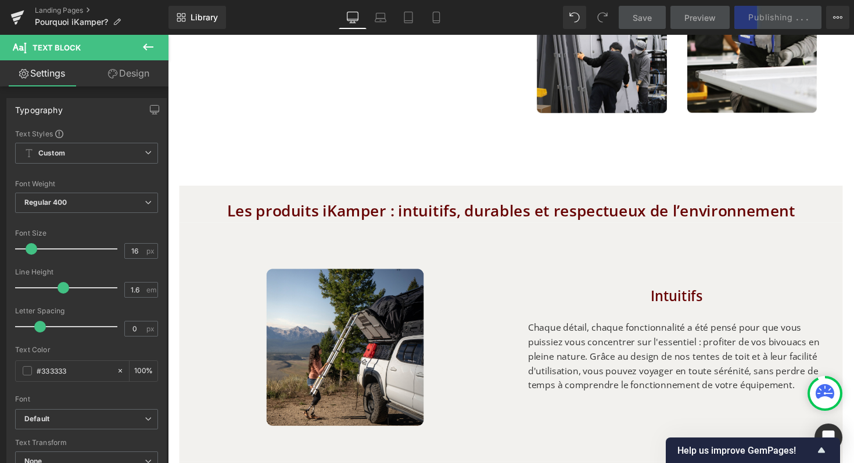
click at [849, 22] on div "Save Preview Publishing . . . Scheduled View Live Page View with current Templa…" at bounding box center [734, 17] width 240 height 23
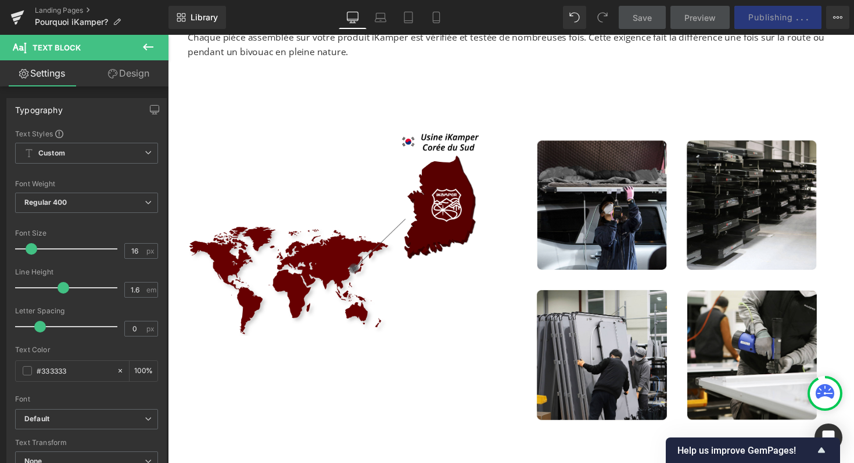
scroll to position [2037, 0]
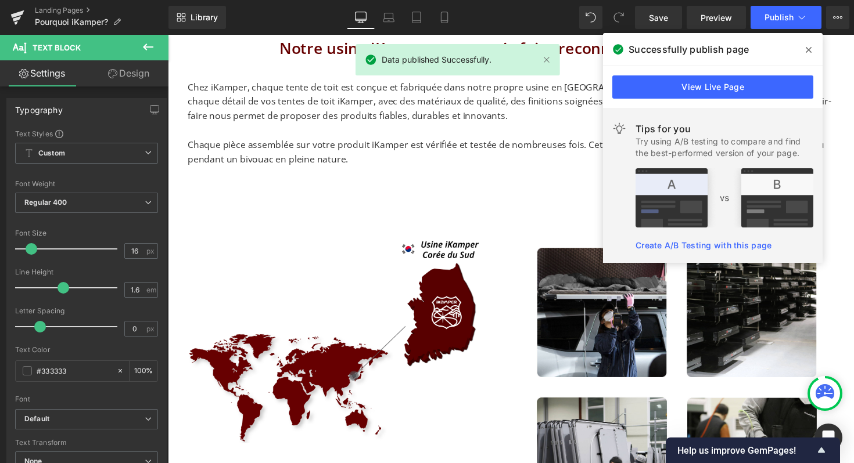
click at [487, 194] on div "Image Image Row" at bounding box center [518, 391] width 679 height 400
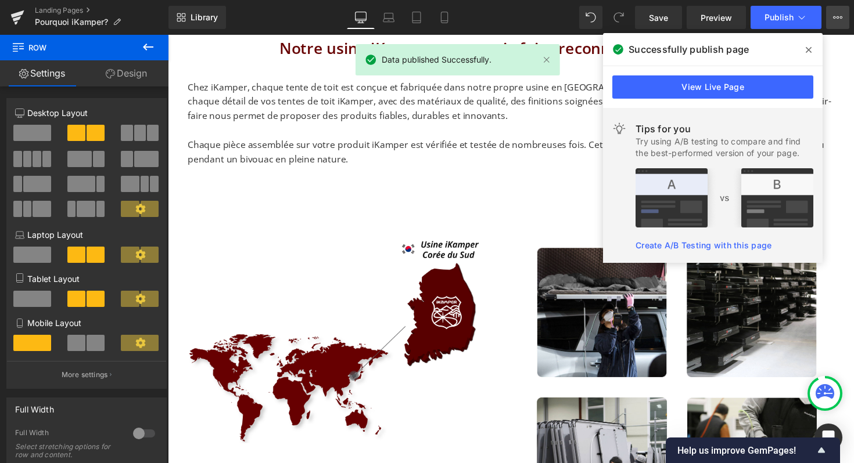
click at [844, 18] on button "View Live Page View with current Template Save Template to Library Schedule Pub…" at bounding box center [837, 17] width 23 height 23
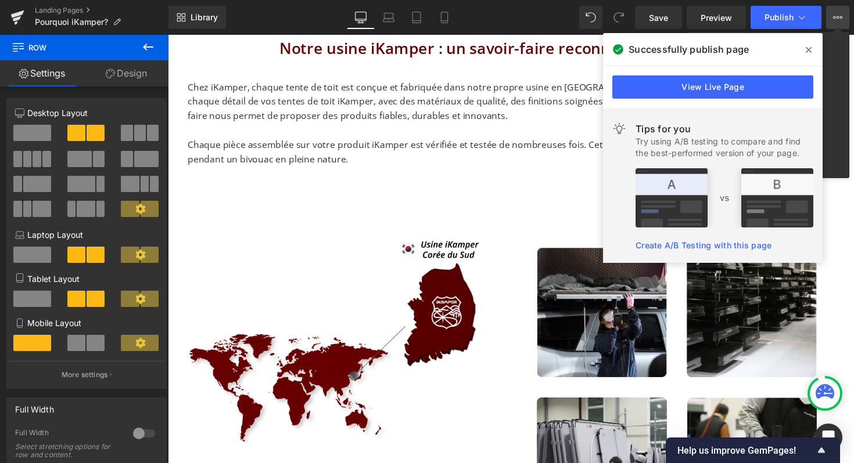
click at [808, 48] on icon at bounding box center [808, 49] width 6 height 9
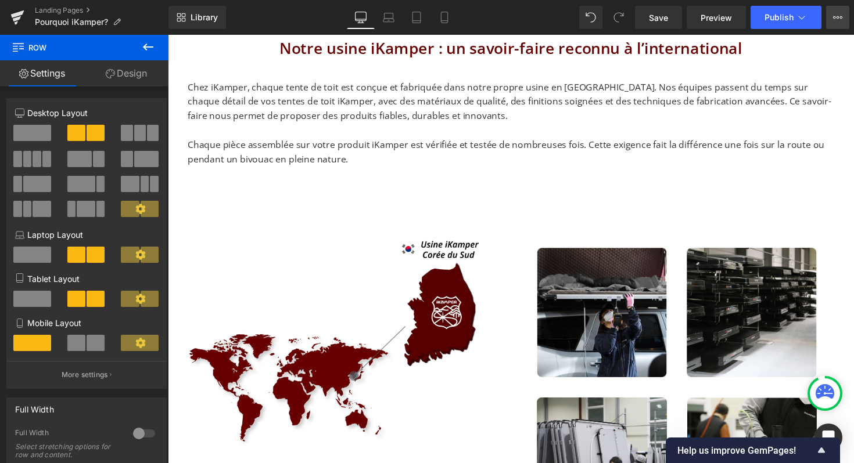
click at [838, 18] on icon at bounding box center [837, 17] width 3 height 2
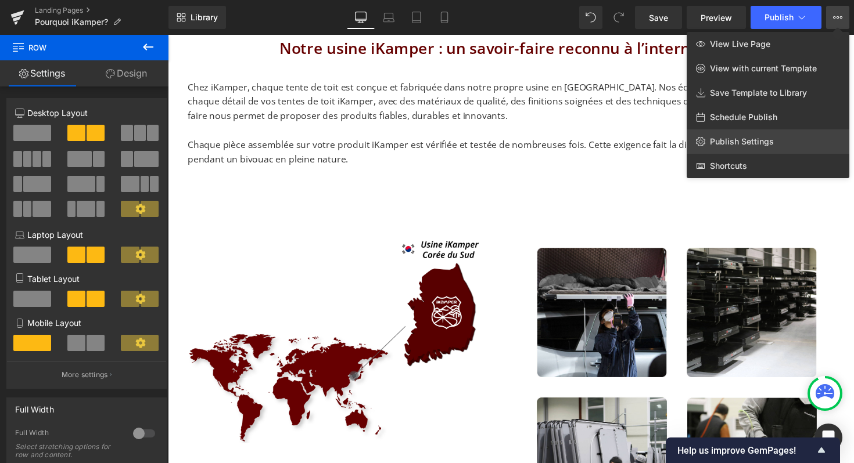
click at [730, 149] on link "Publish Settings" at bounding box center [767, 141] width 163 height 24
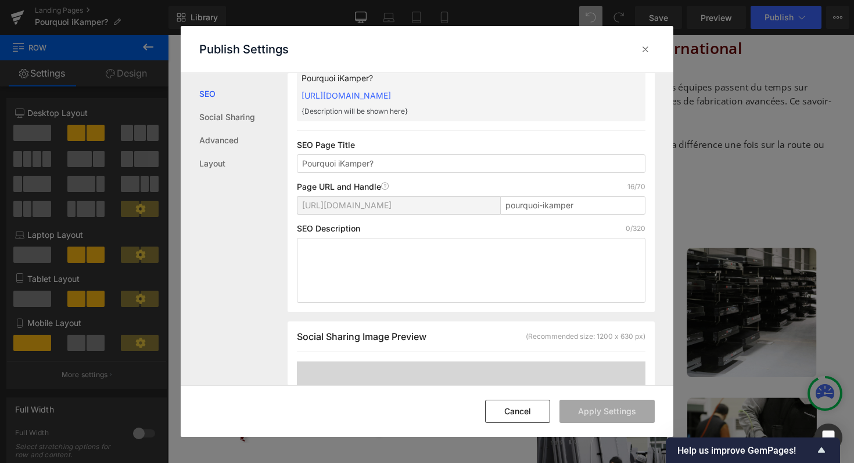
scroll to position [77, 0]
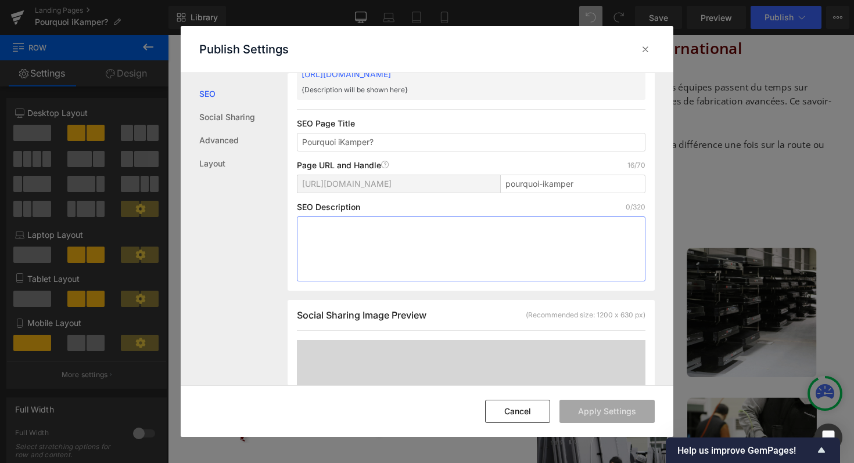
click at [336, 248] on textarea at bounding box center [471, 249] width 348 height 65
click at [389, 142] on input "Pourquoi iKamper?" at bounding box center [471, 142] width 348 height 19
click at [339, 142] on input "Pourquoi iKamper?" at bounding box center [471, 142] width 348 height 19
click at [430, 136] on input "Pourquoi choisir iKamper?" at bounding box center [471, 142] width 348 height 19
click at [359, 233] on textarea at bounding box center [471, 249] width 348 height 65
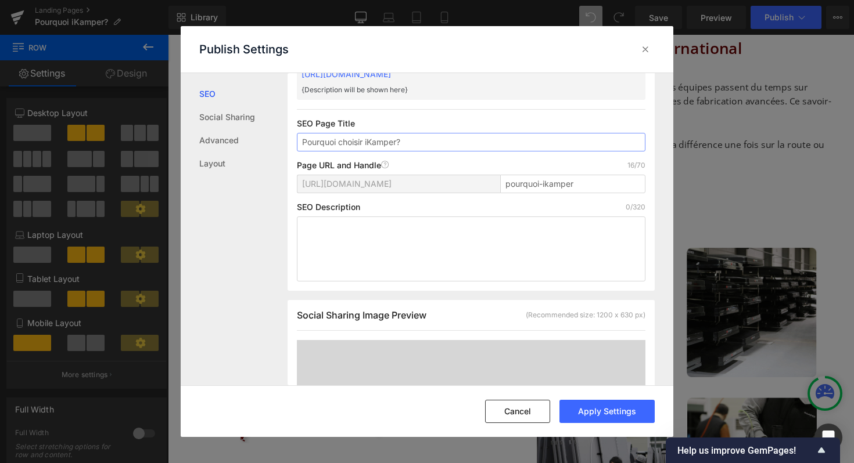
click at [399, 140] on input "Pourquoi choisir iKamper?" at bounding box center [471, 142] width 348 height 19
type input "Pourquoi choisir iKamper ?"
click at [368, 218] on textarea at bounding box center [471, 249] width 348 height 65
click at [610, 407] on button "Apply Settings" at bounding box center [606, 411] width 95 height 23
click at [648, 45] on icon at bounding box center [645, 50] width 12 height 12
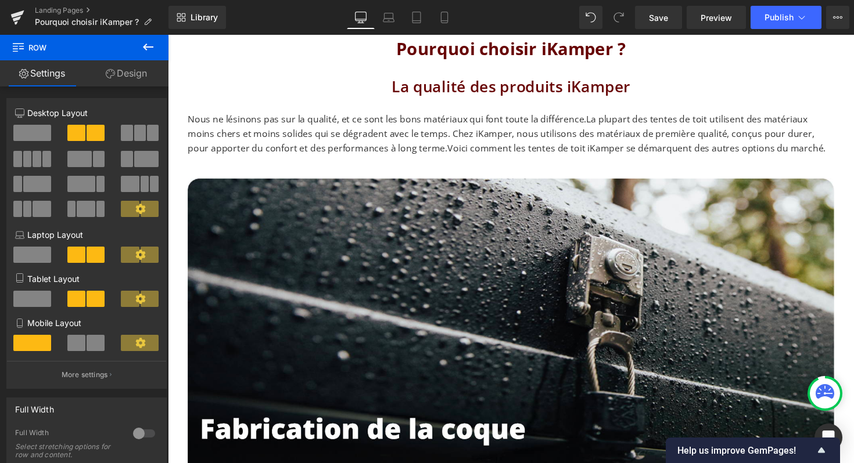
scroll to position [638, 0]
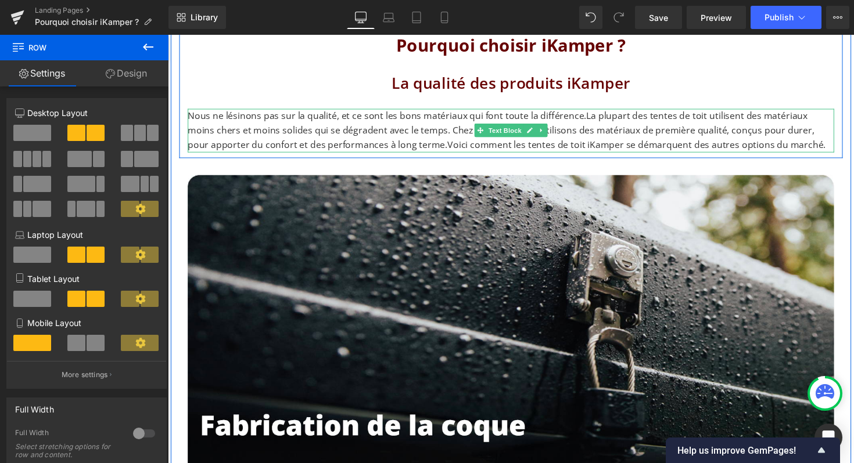
click at [355, 123] on p "Nous ne lésinons pas sur la qualité, et ce sont les bons matériaux qui font tou…" at bounding box center [519, 133] width 662 height 45
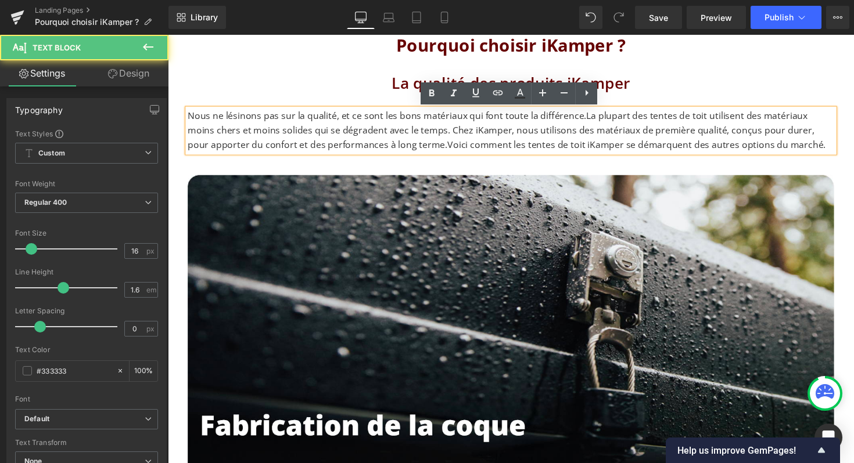
click at [346, 132] on span "La plupart des tentes de toit utilisent des matériaux moins chers et moins soli…" at bounding box center [514, 132] width 653 height 42
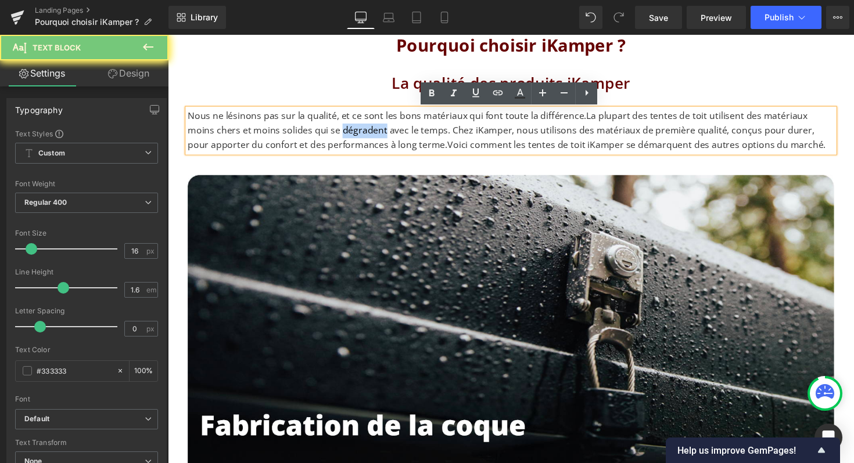
click at [346, 132] on span "La plupart des tentes de toit utilisent des matériaux moins chers et moins soli…" at bounding box center [514, 132] width 653 height 42
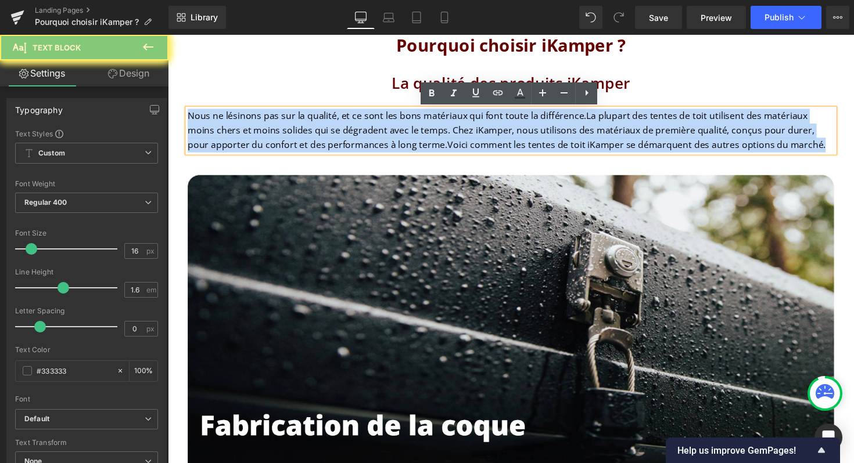
click at [346, 132] on span "La plupart des tentes de toit utilisent des matériaux moins chers et moins soli…" at bounding box center [514, 132] width 653 height 42
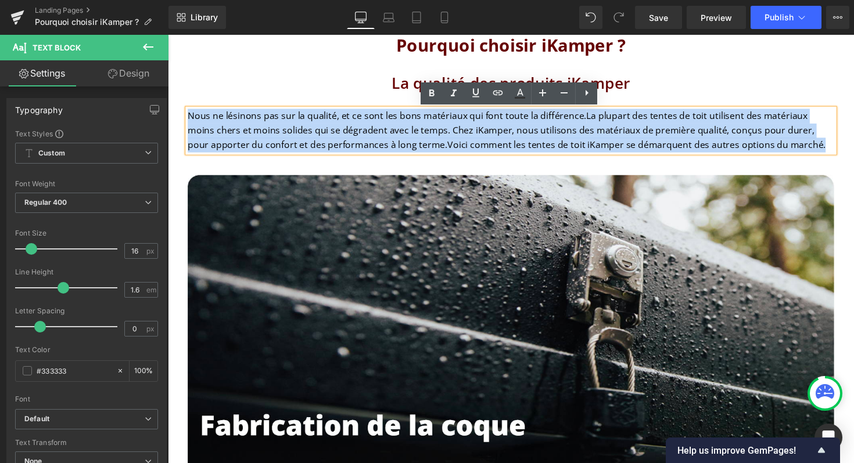
copy p "Nous ne lésinons pas sur la qualité, et ce sont les bons matériaux qui font tou…"
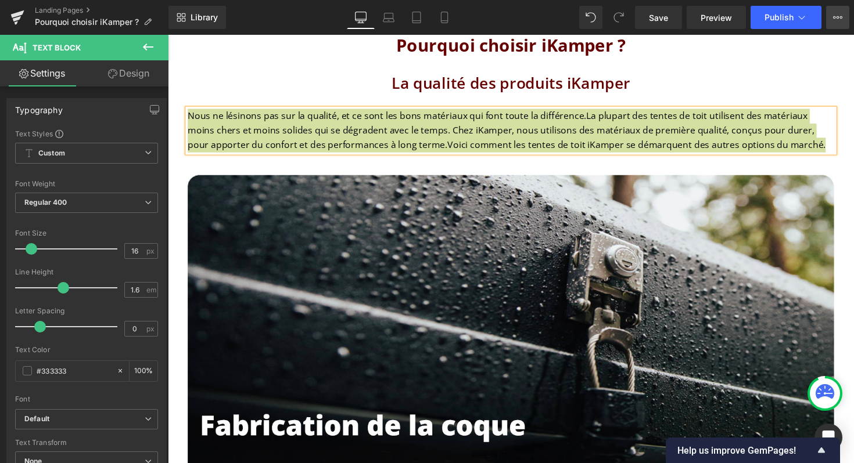
click at [834, 22] on button "View Live Page View with current Template Save Template to Library Schedule Pub…" at bounding box center [837, 17] width 23 height 23
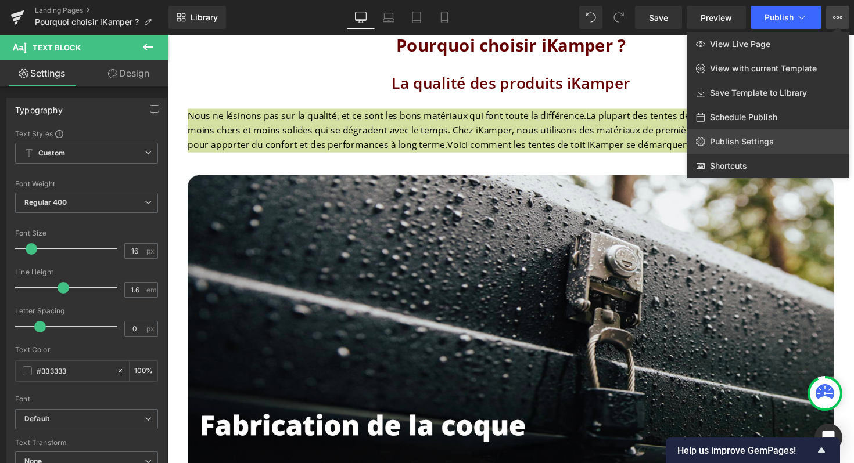
click at [728, 144] on span "Publish Settings" at bounding box center [742, 141] width 64 height 10
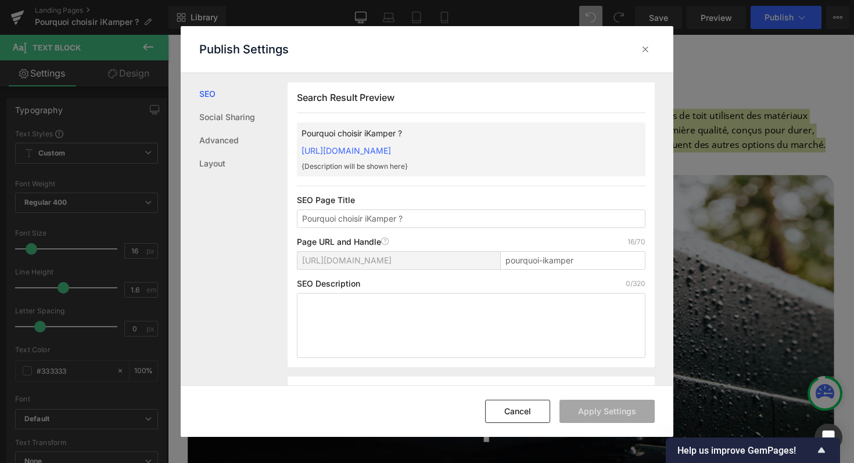
scroll to position [1, 0]
click at [408, 307] on textarea at bounding box center [471, 325] width 348 height 65
paste textarea "Nous ne lésinons pas sur la qualité, et ce sont les bons matériaux qui font tou…"
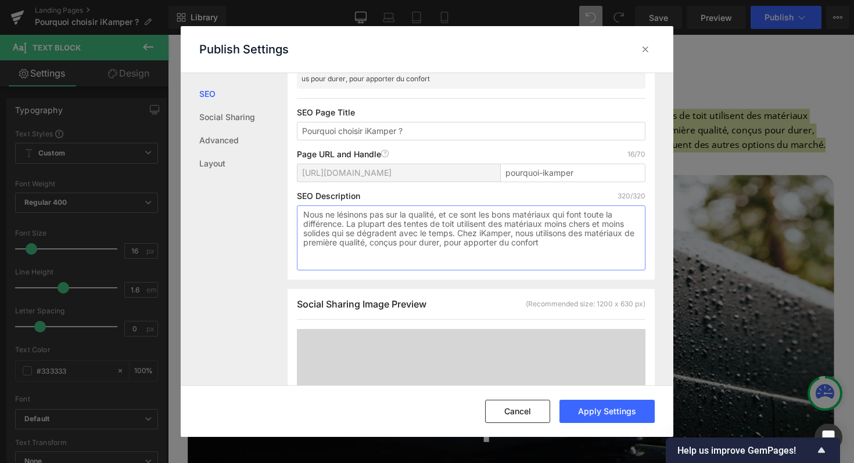
scroll to position [118, 0]
drag, startPoint x: 543, startPoint y: 244, endPoint x: 474, endPoint y: 232, distance: 70.2
click at [474, 232] on textarea "Nous ne lésinons pas sur la qualité, et ce sont les bons matériaux qui font tou…" at bounding box center [471, 239] width 348 height 65
click at [567, 248] on textarea "Nous ne lésinons pas sur la qualité, et ce sont les bons matériaux qui font tou…" at bounding box center [471, 239] width 348 height 65
type textarea "Nous ne lésinons pas sur la qualité, et ce sont les bons matériaux qui font tou…"
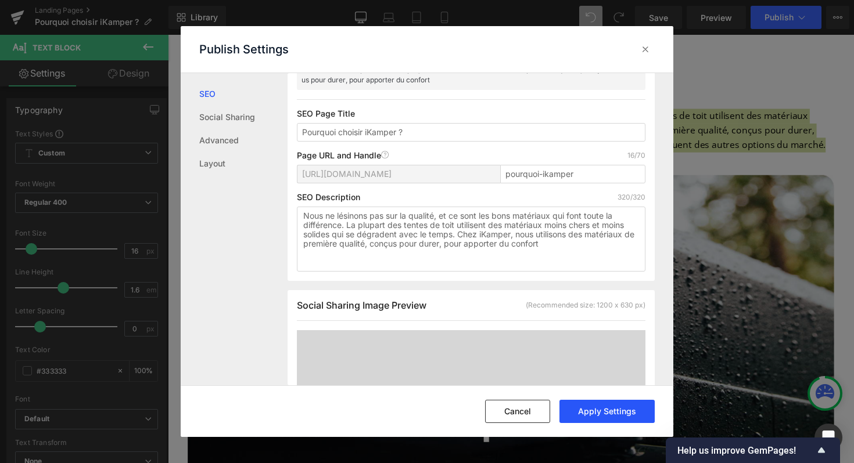
click at [610, 416] on button "Apply Settings" at bounding box center [606, 411] width 95 height 23
click at [647, 42] on div at bounding box center [645, 49] width 19 height 19
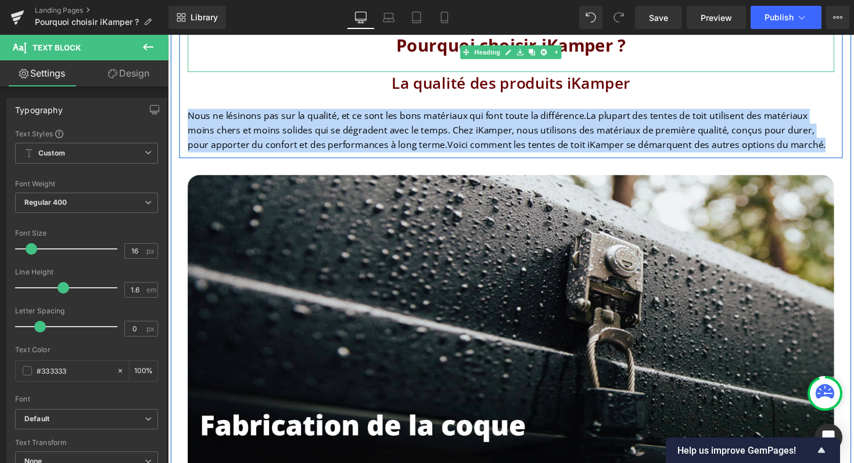
click at [712, 78] on h2 "La qualité des produits iKamper" at bounding box center [519, 85] width 662 height 24
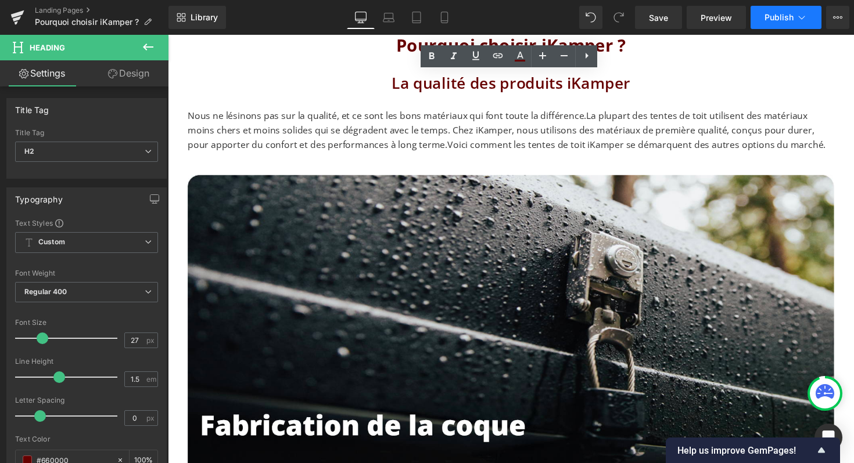
click at [787, 16] on span "Publish" at bounding box center [778, 17] width 29 height 9
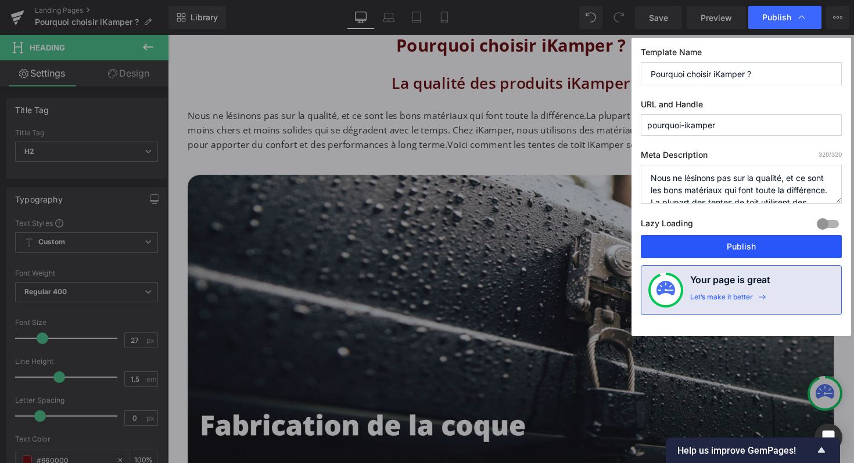
click at [746, 244] on button "Publish" at bounding box center [740, 246] width 201 height 23
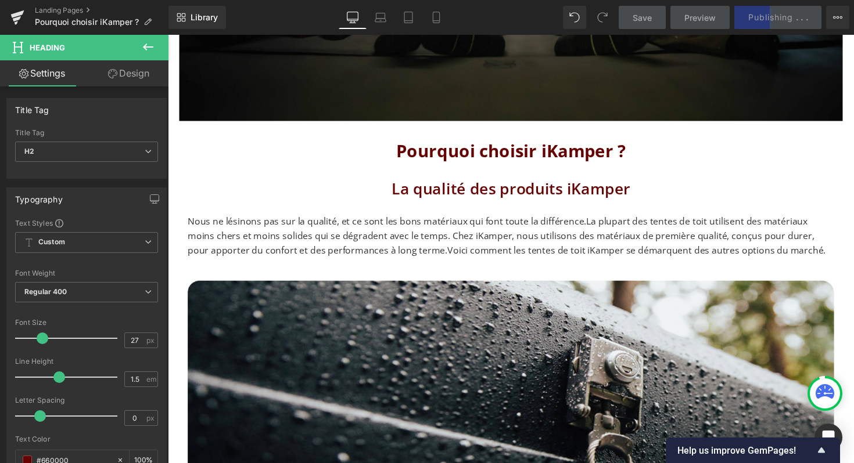
scroll to position [541, 0]
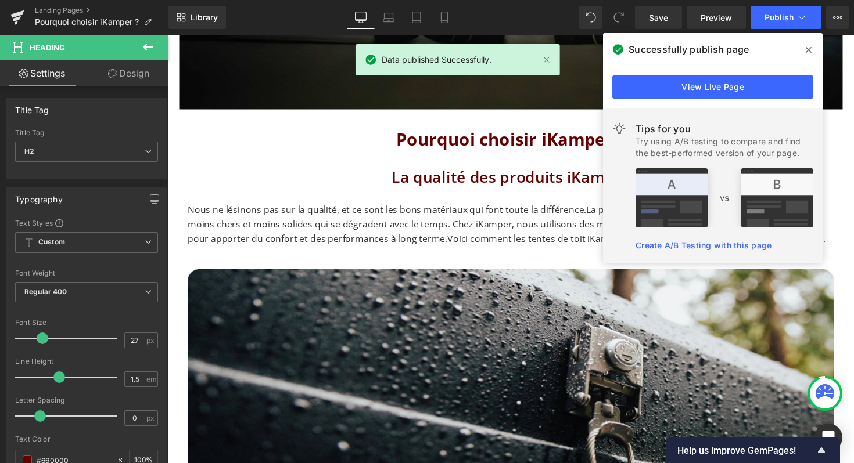
click at [806, 52] on icon at bounding box center [808, 50] width 6 height 6
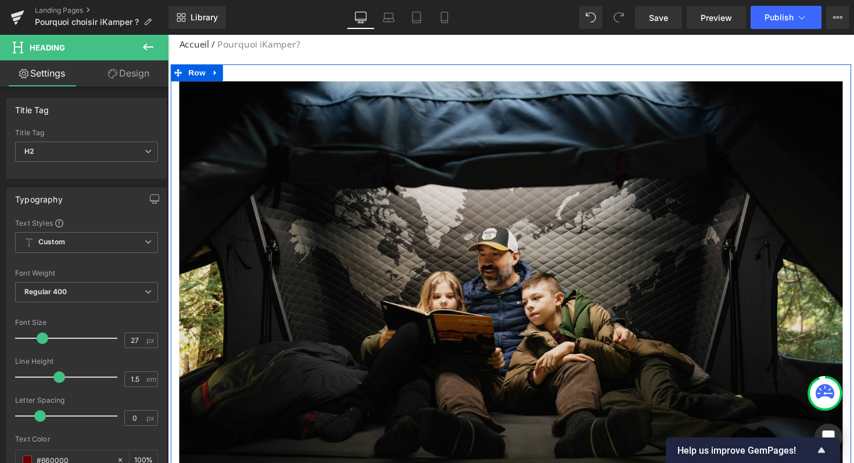
scroll to position [121, 0]
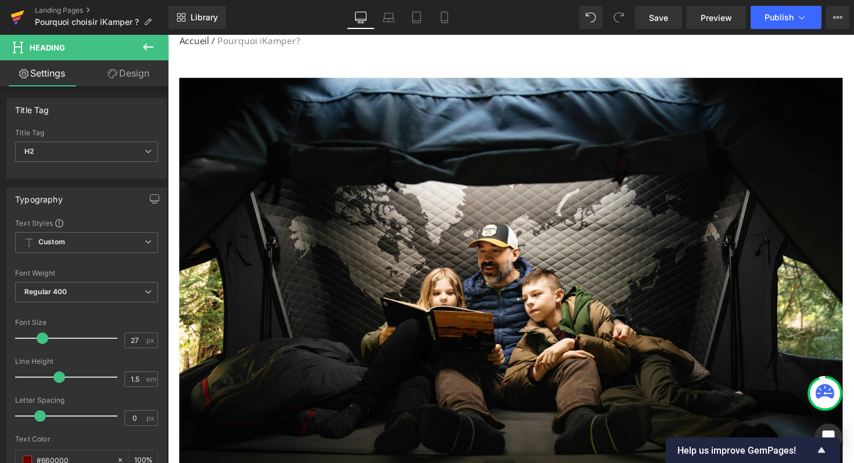
click at [17, 17] on icon at bounding box center [17, 18] width 8 height 5
